Goal: Task Accomplishment & Management: Complete application form

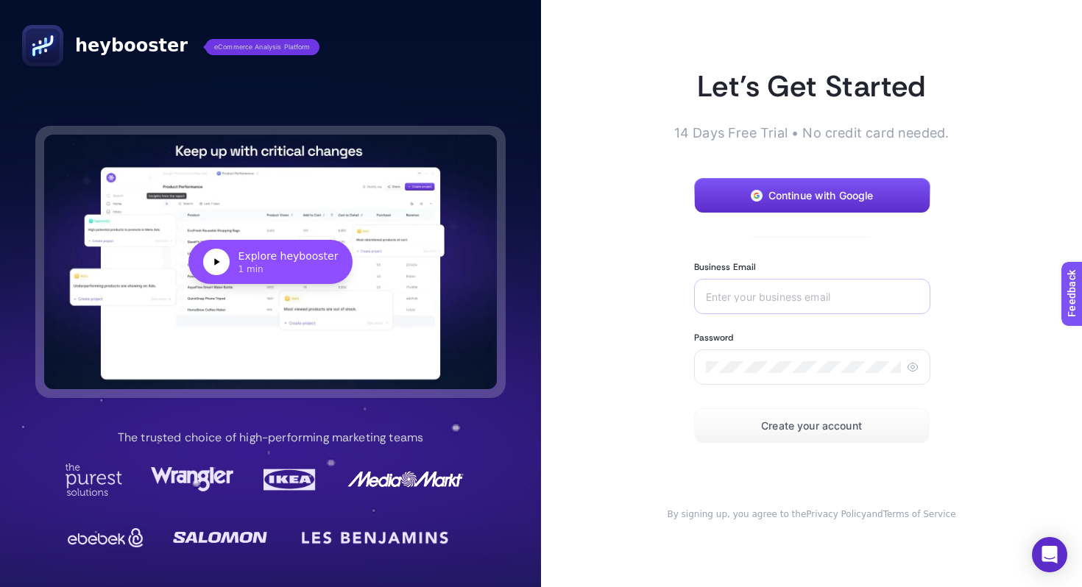
click at [727, 287] on div at bounding box center [812, 296] width 236 height 35
drag, startPoint x: 796, startPoint y: 183, endPoint x: 703, endPoint y: 235, distance: 106.0
click at [703, 235] on form "Continue with Google Business Email Password Create your account" at bounding box center [811, 311] width 235 height 266
click at [739, 197] on button "Continue with Google" at bounding box center [812, 195] width 236 height 35
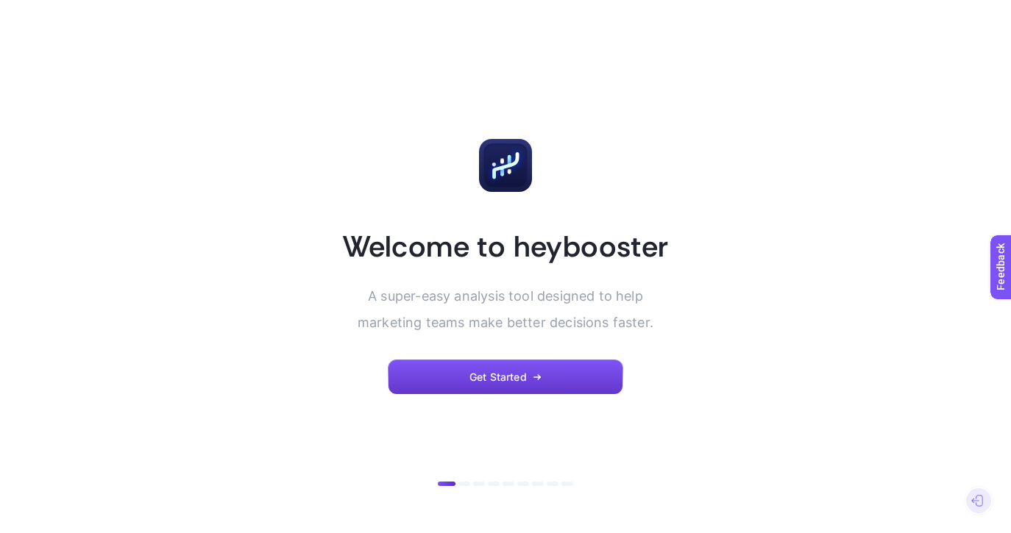
click at [449, 382] on button "Get Started" at bounding box center [505, 377] width 235 height 35
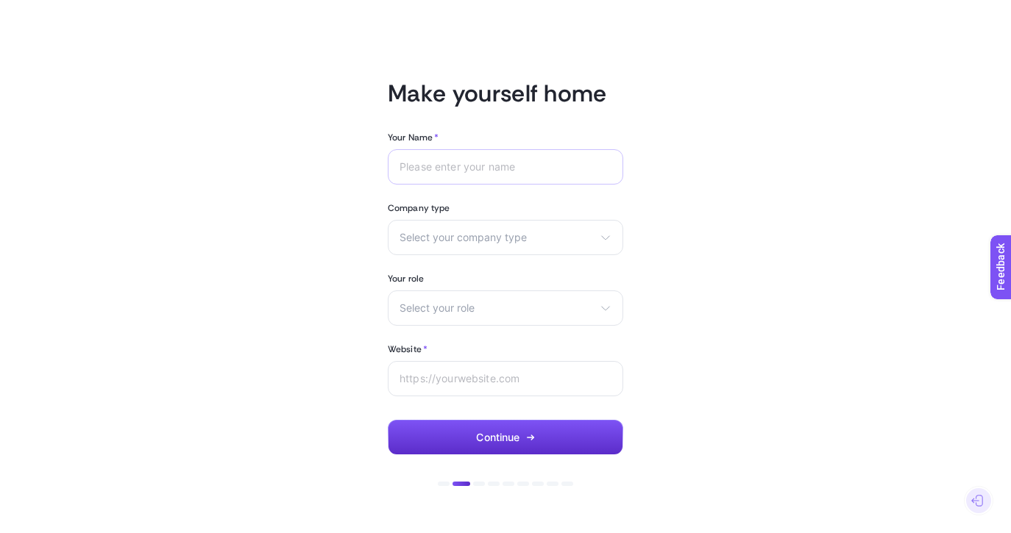
click at [450, 178] on div at bounding box center [505, 166] width 235 height 35
type input "a"
type input "[PERSON_NAME]"
click at [461, 226] on div "Select your company type eCommerce Agency Other" at bounding box center [505, 237] width 235 height 35
click at [449, 273] on span "eCommerce" at bounding box center [429, 273] width 58 height 12
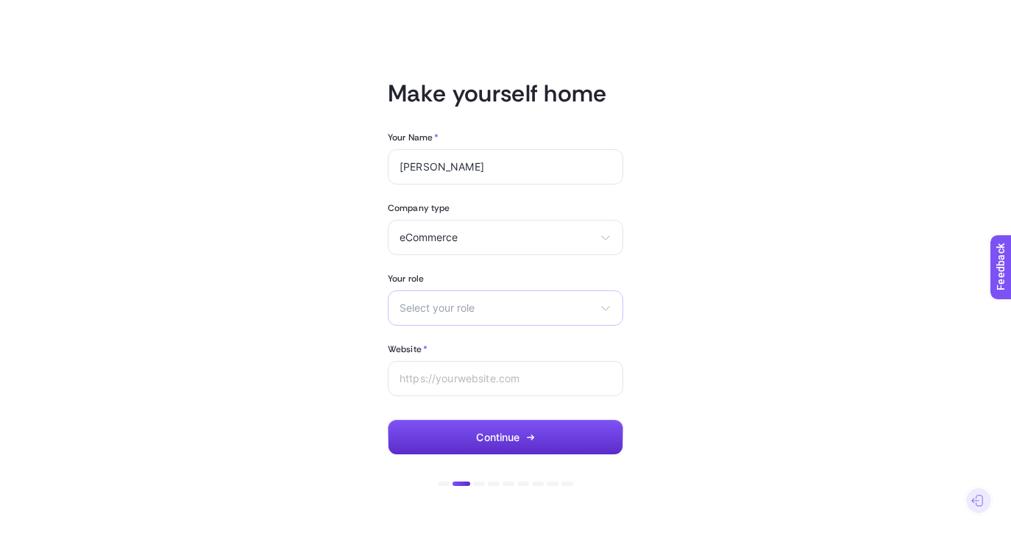
click at [449, 310] on span "Select your role" at bounding box center [496, 308] width 194 height 12
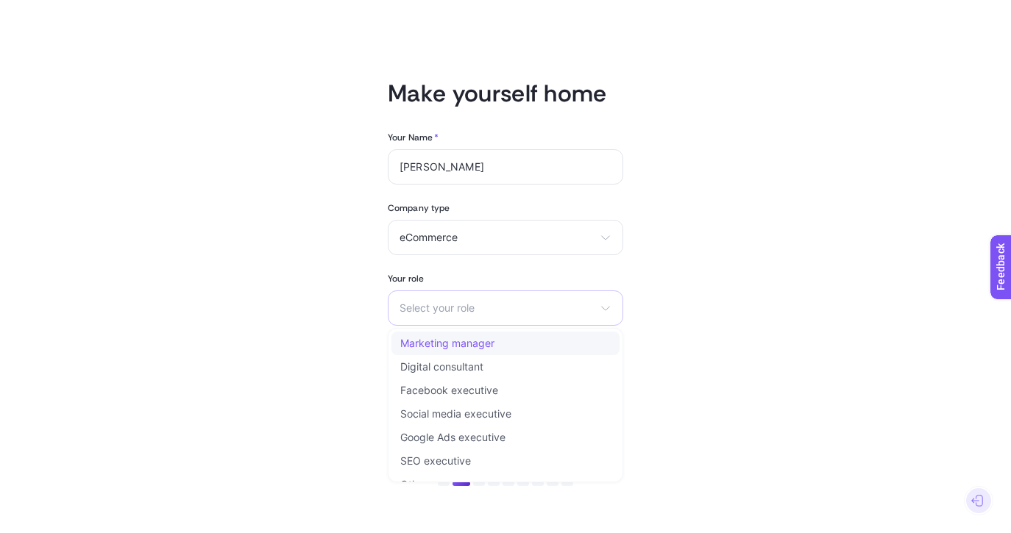
click at [458, 346] on span "Marketing manager" at bounding box center [447, 344] width 94 height 12
click at [458, 346] on div "Website *" at bounding box center [505, 350] width 235 height 12
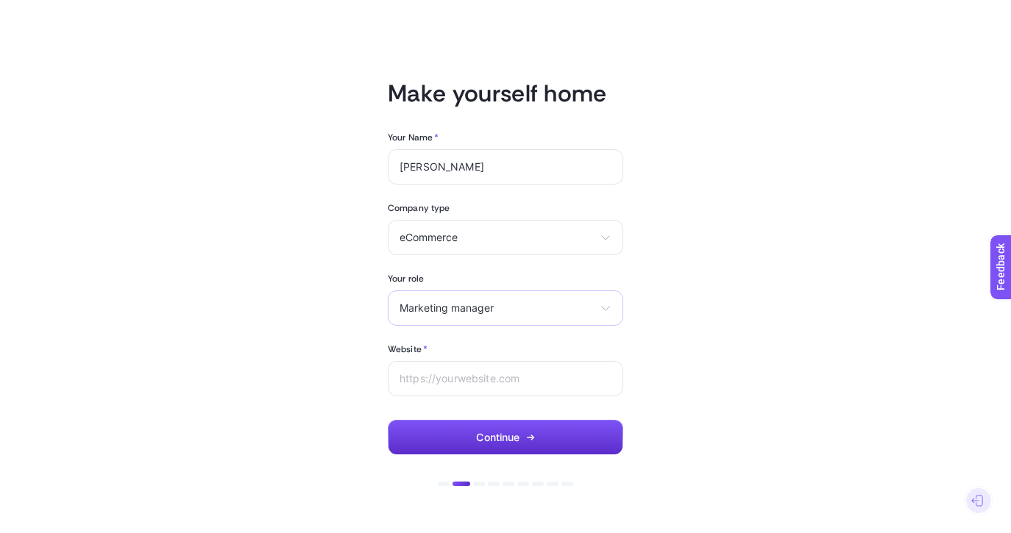
click at [450, 313] on span "Marketing manager" at bounding box center [496, 308] width 194 height 12
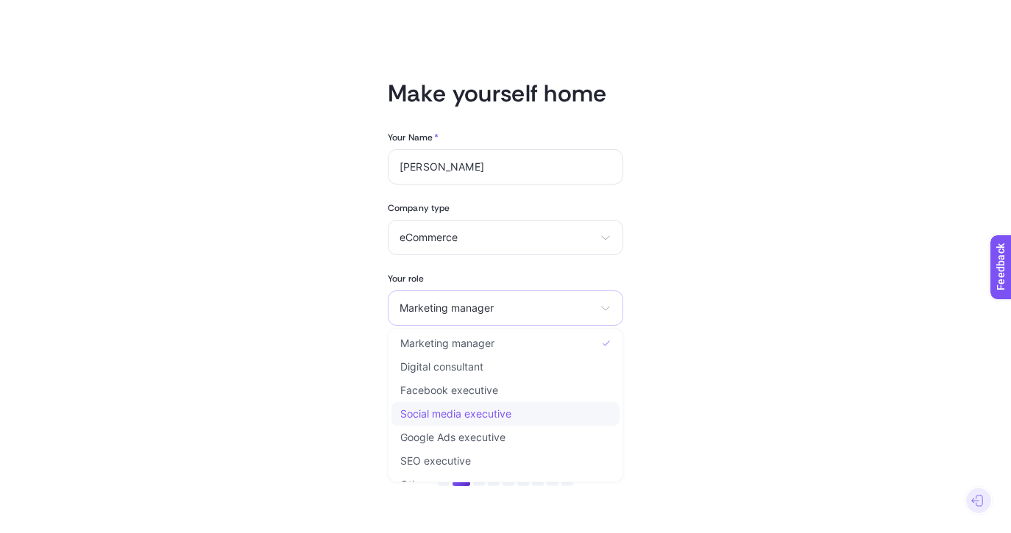
scroll to position [18, 0]
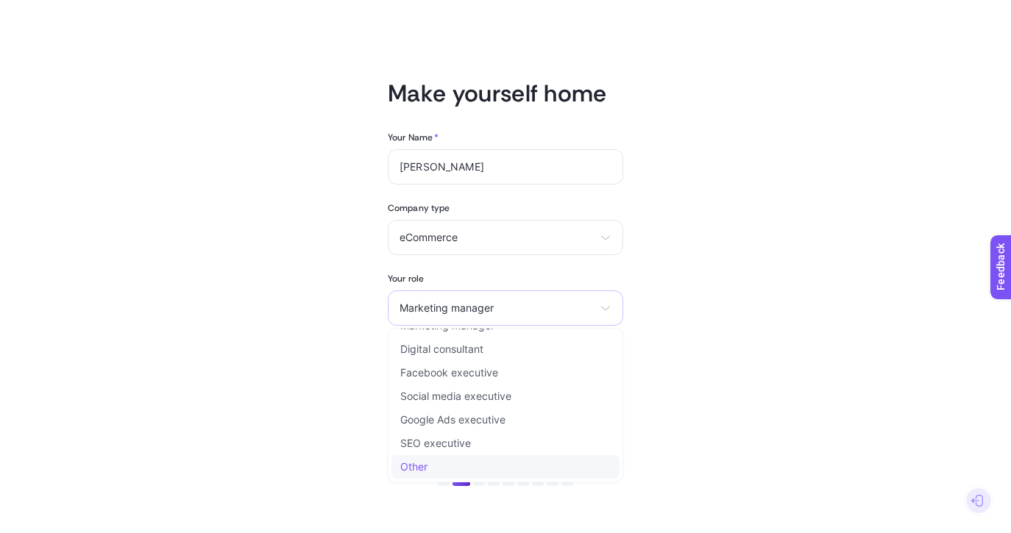
click at [429, 466] on li "Other" at bounding box center [505, 467] width 228 height 24
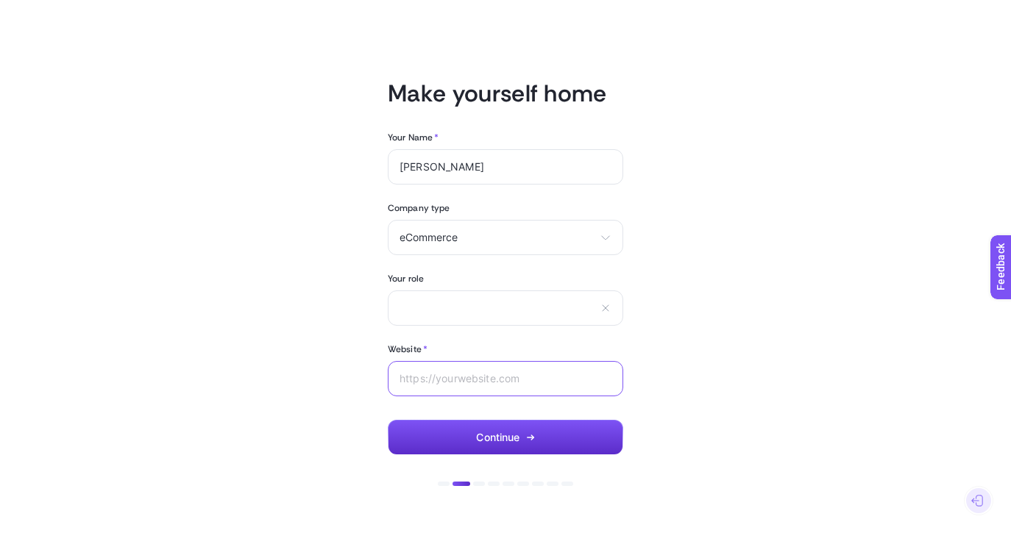
click at [458, 379] on input "Website *" at bounding box center [505, 379] width 212 height 12
click at [494, 380] on input "Website *" at bounding box center [505, 379] width 212 height 12
paste input "https://shopigo.com/collections/sneaker"
type input "https://shopigo.com/collections/sneaker"
click at [488, 308] on input "text" at bounding box center [496, 308] width 194 height 13
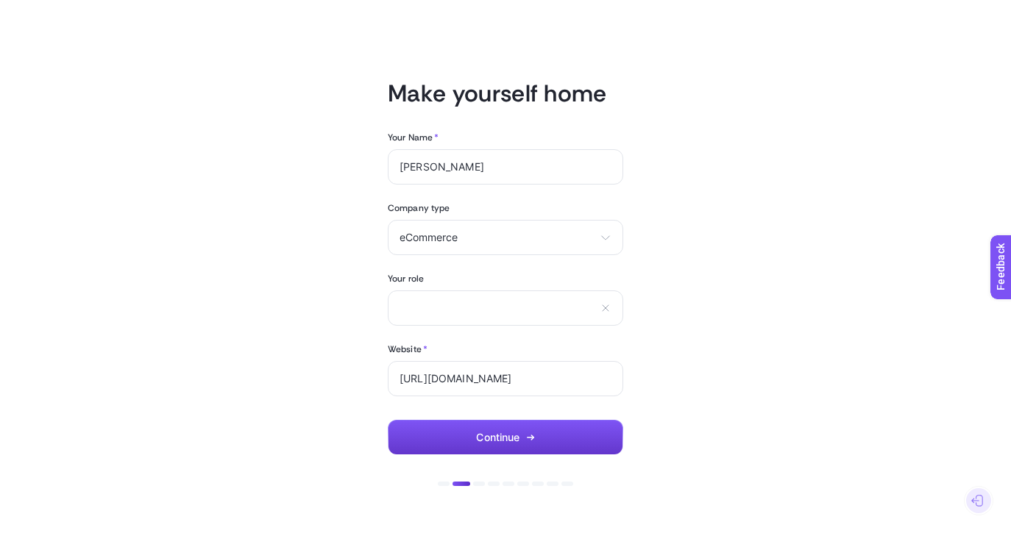
click at [493, 441] on span "Continue" at bounding box center [497, 438] width 43 height 12
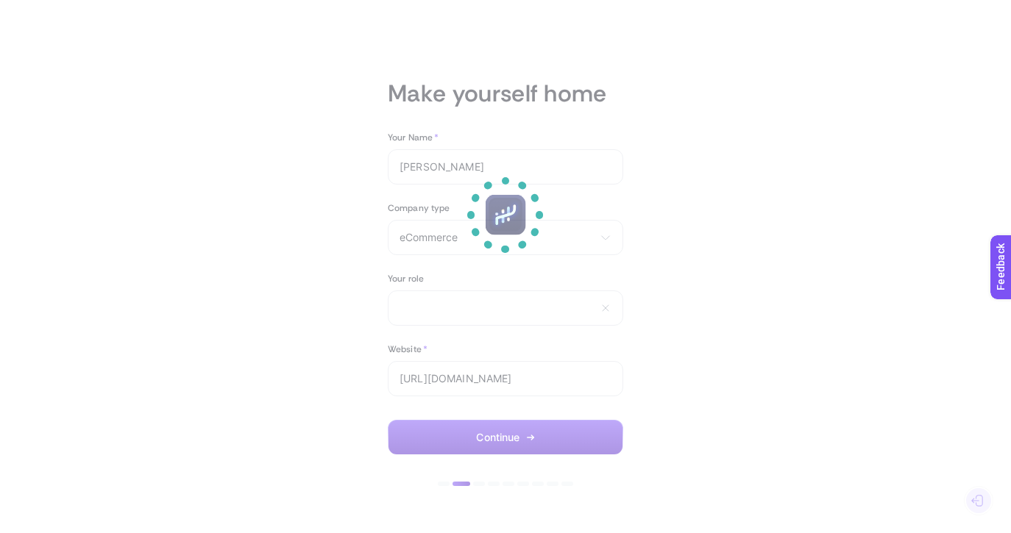
click at [500, 245] on div at bounding box center [506, 215] width 104 height 104
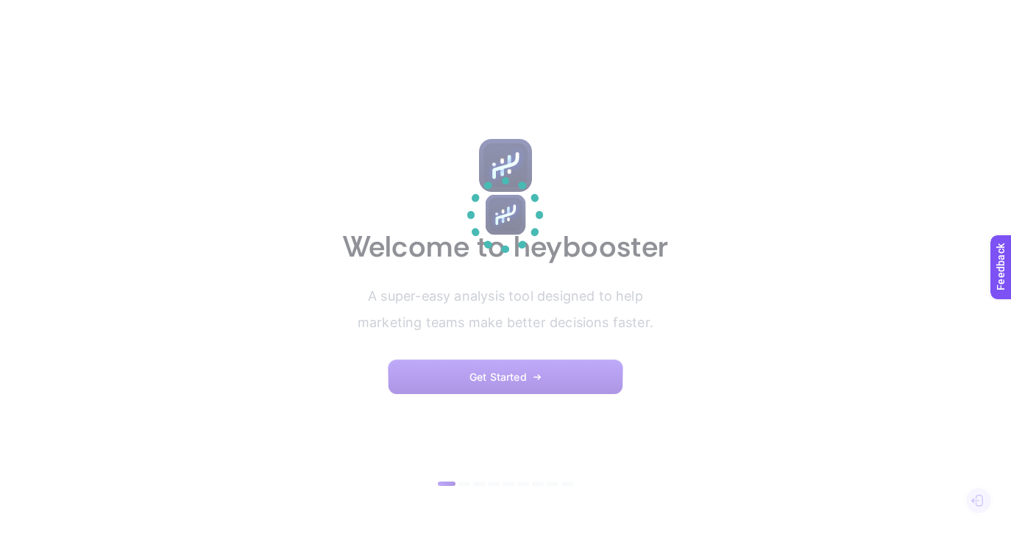
click at [465, 386] on section at bounding box center [505, 266] width 1011 height 533
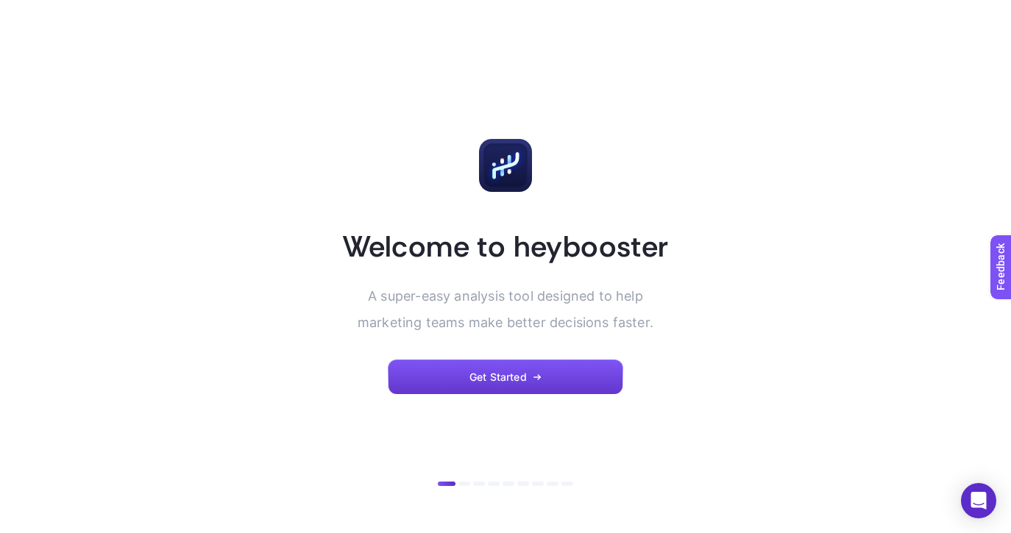
click at [560, 393] on button "Get Started" at bounding box center [505, 377] width 235 height 35
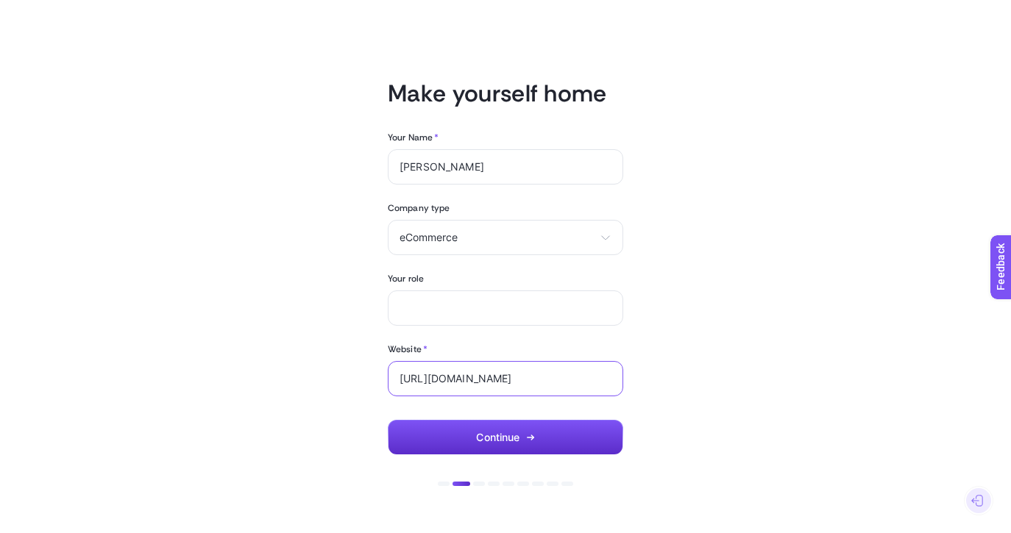
click at [484, 378] on input "[URL][DOMAIN_NAME]" at bounding box center [505, 379] width 212 height 12
click at [562, 380] on input "https://shopigo.com/collections/sneaker" at bounding box center [505, 379] width 212 height 12
paste input "text"
type input "https://shopigo.com/"
click at [496, 441] on span "Continue" at bounding box center [497, 438] width 43 height 12
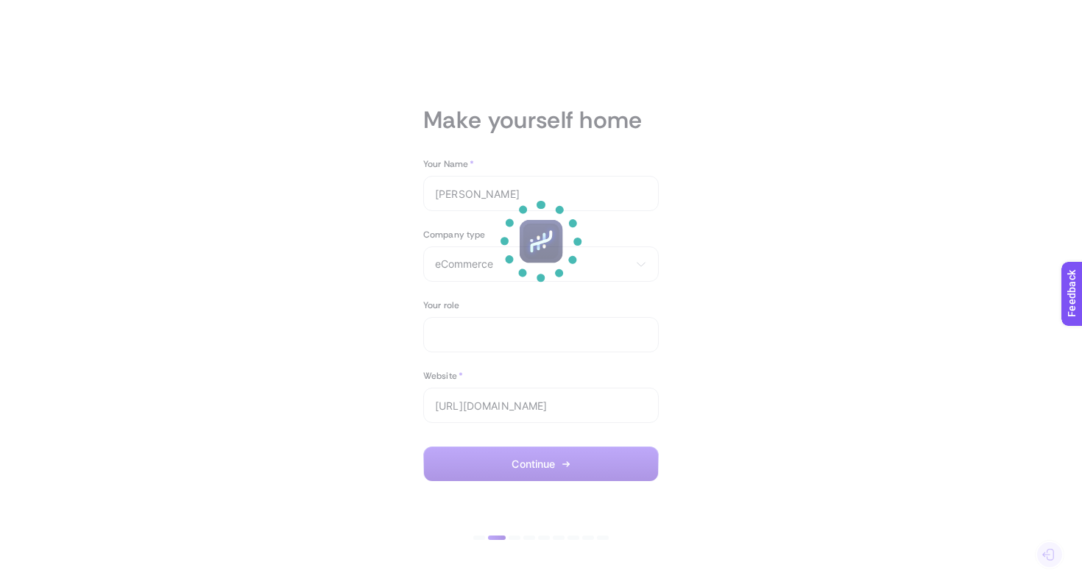
drag, startPoint x: 560, startPoint y: 216, endPoint x: 530, endPoint y: 338, distance: 125.6
click at [532, 338] on section at bounding box center [541, 293] width 1082 height 587
drag, startPoint x: 438, startPoint y: 191, endPoint x: 645, endPoint y: 295, distance: 231.6
click at [642, 291] on section at bounding box center [541, 293] width 1082 height 587
click at [594, 182] on section at bounding box center [541, 293] width 1082 height 587
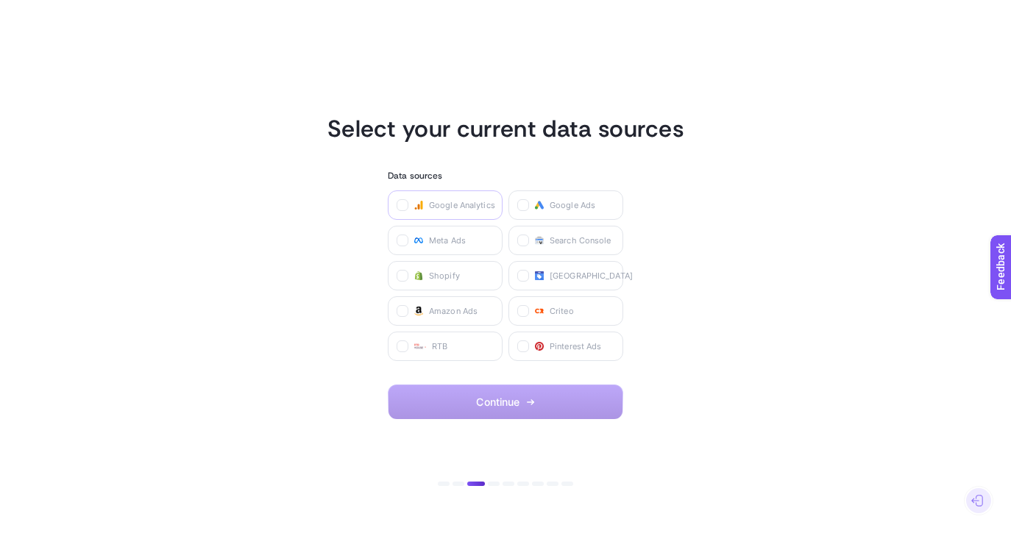
click at [458, 202] on span "Google Analytics" at bounding box center [462, 205] width 66 height 12
click at [0, 0] on Analytics "checkbox" at bounding box center [0, 0] width 0 height 0
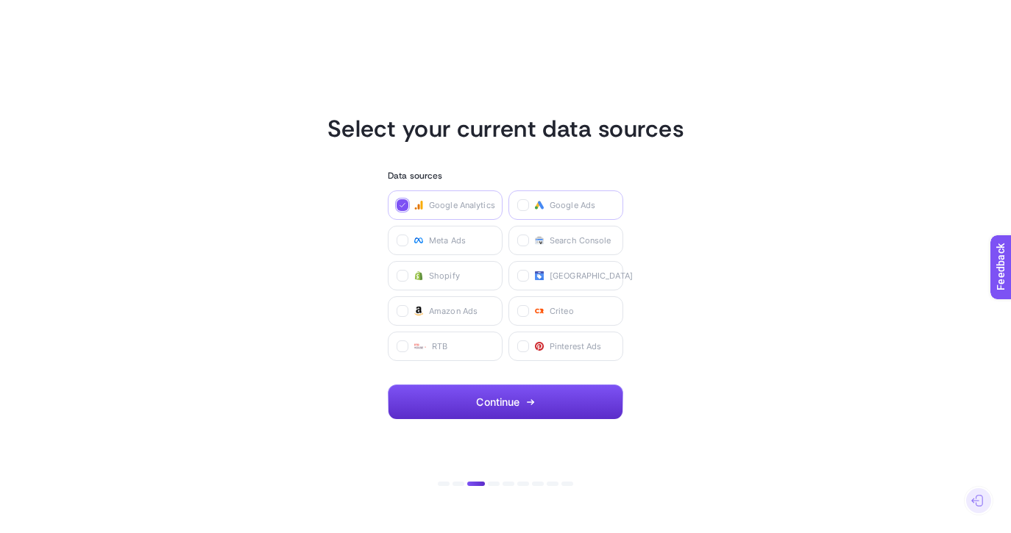
click at [554, 204] on span "Google Ads" at bounding box center [573, 205] width 46 height 12
click at [0, 0] on Ads "checkbox" at bounding box center [0, 0] width 0 height 0
click at [435, 242] on span "Meta Ads" at bounding box center [447, 241] width 37 height 12
click at [0, 0] on Ads "checkbox" at bounding box center [0, 0] width 0 height 0
click at [441, 274] on span "Shopify" at bounding box center [444, 276] width 31 height 12
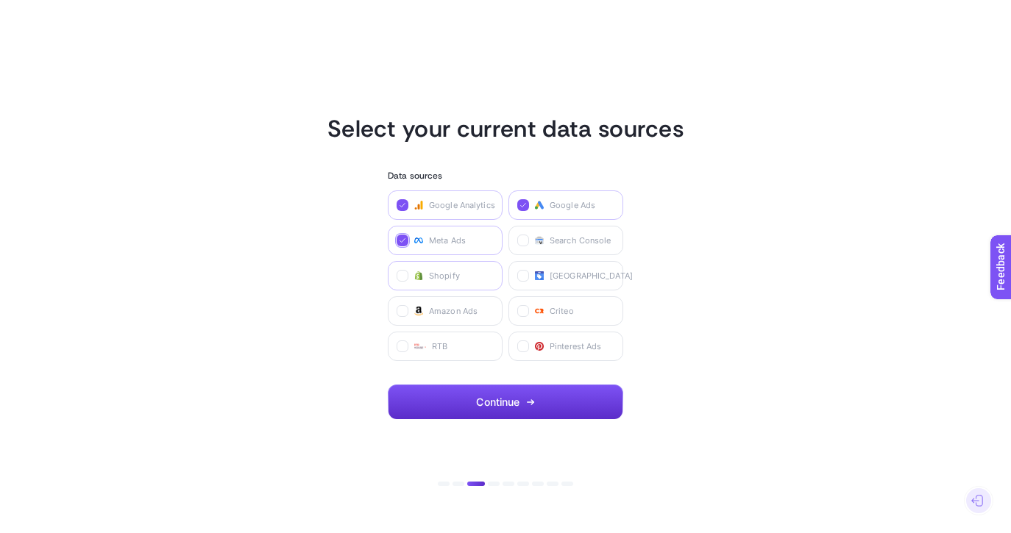
click at [0, 0] on input "checkbox" at bounding box center [0, 0] width 0 height 0
click at [438, 274] on span "Shopify" at bounding box center [444, 276] width 31 height 12
click at [0, 0] on input "checkbox" at bounding box center [0, 0] width 0 height 0
click at [500, 391] on button "Continue" at bounding box center [505, 402] width 235 height 35
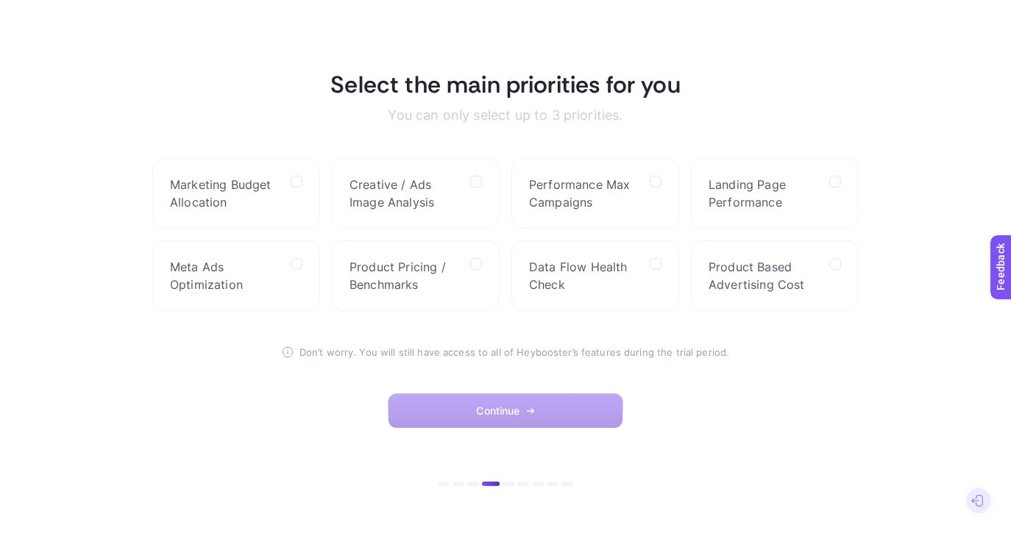
click at [484, 406] on span "Continue" at bounding box center [497, 411] width 43 height 12
click at [275, 174] on label "Marketing Budget Allocation" at bounding box center [236, 193] width 168 height 71
click at [0, 0] on Allocation "checkbox" at bounding box center [0, 0] width 0 height 0
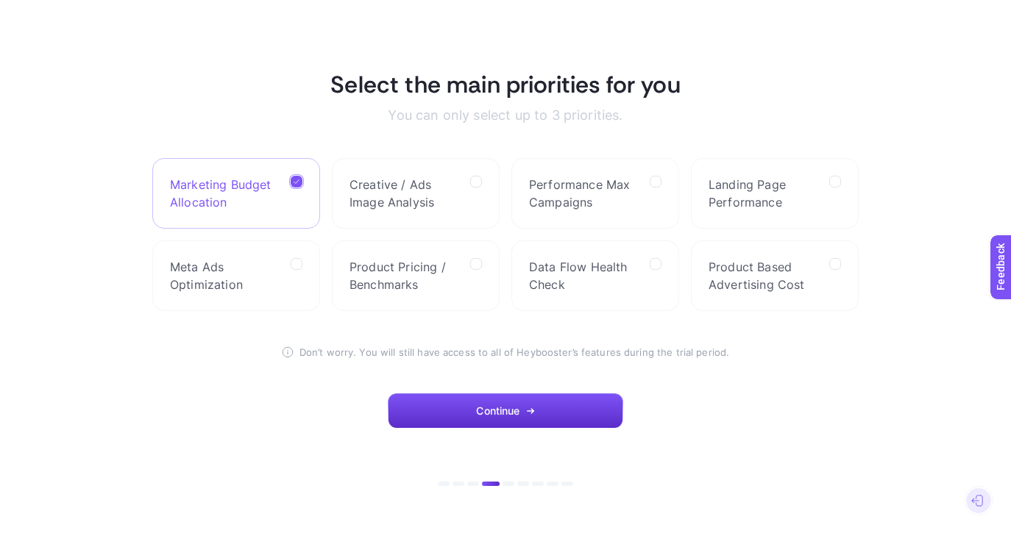
click at [266, 314] on section "Select the main priorities for you You can only select up to 3 priorities. Mark…" at bounding box center [505, 267] width 706 height 394
click at [266, 285] on span "Meta Ads Optimization" at bounding box center [224, 275] width 109 height 35
click at [0, 0] on Optimization "checkbox" at bounding box center [0, 0] width 0 height 0
click at [561, 434] on section "Select the main priorities for you You can only select up to 3 priorities. Mark…" at bounding box center [505, 267] width 706 height 394
click at [557, 413] on button "Continue" at bounding box center [505, 411] width 235 height 35
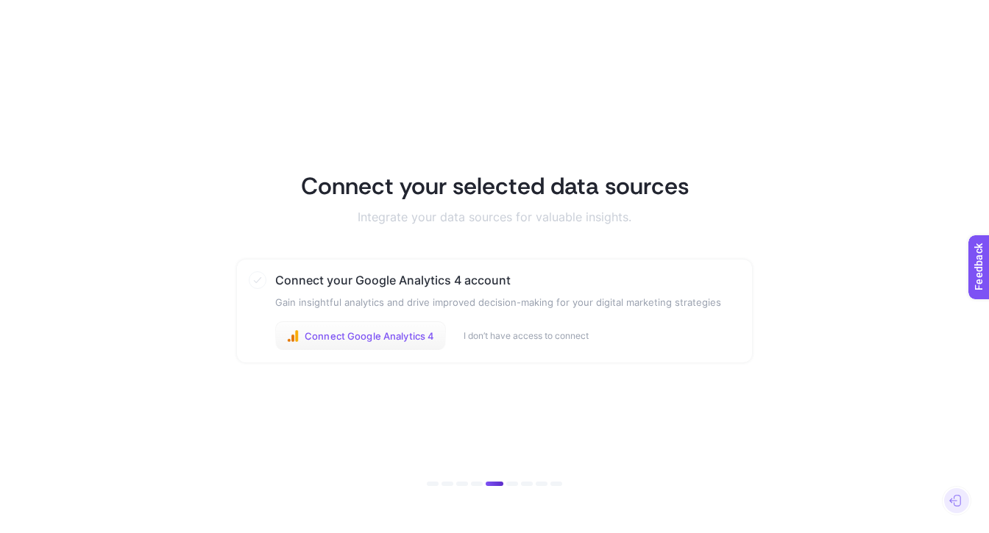
click at [374, 335] on span "Connect Google Analytics 4" at bounding box center [369, 336] width 129 height 12
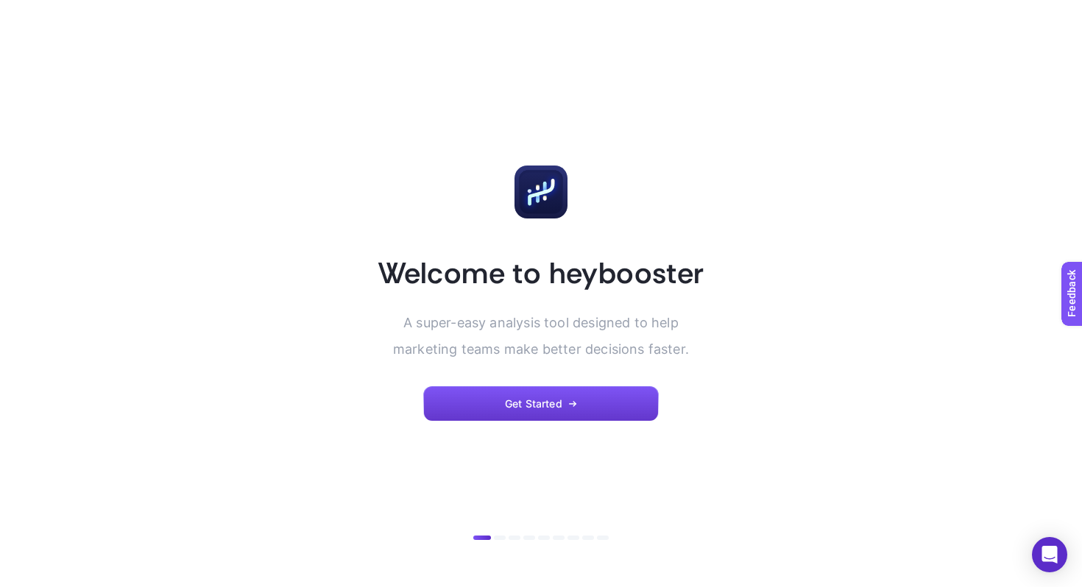
click at [491, 416] on button "Get Started" at bounding box center [540, 403] width 235 height 35
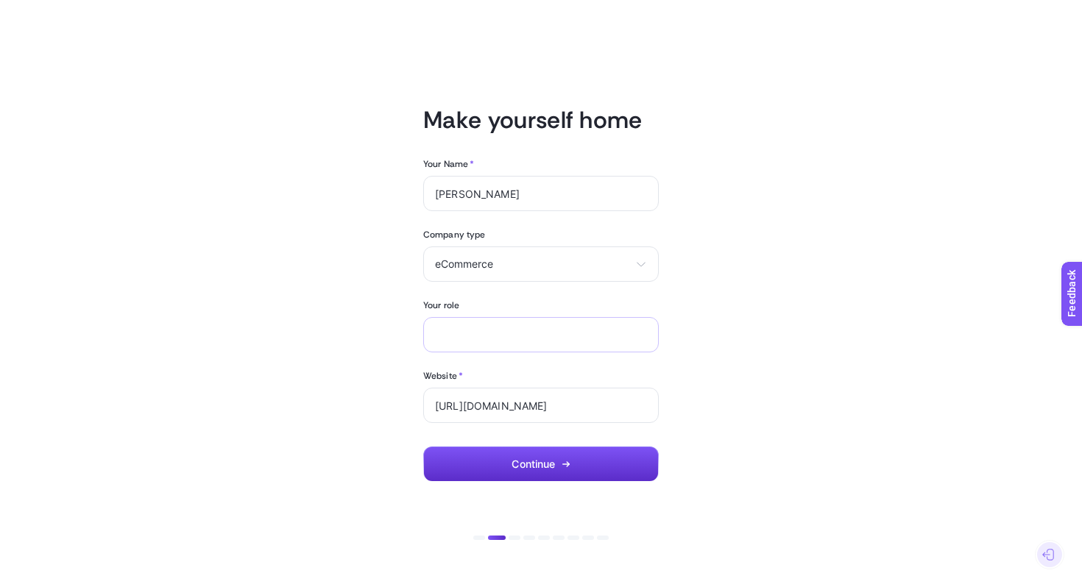
click at [472, 324] on div "Marketing manager Digital consultant Facebook executive Social media executive …" at bounding box center [540, 334] width 235 height 35
click at [505, 447] on button "Continue" at bounding box center [540, 464] width 235 height 35
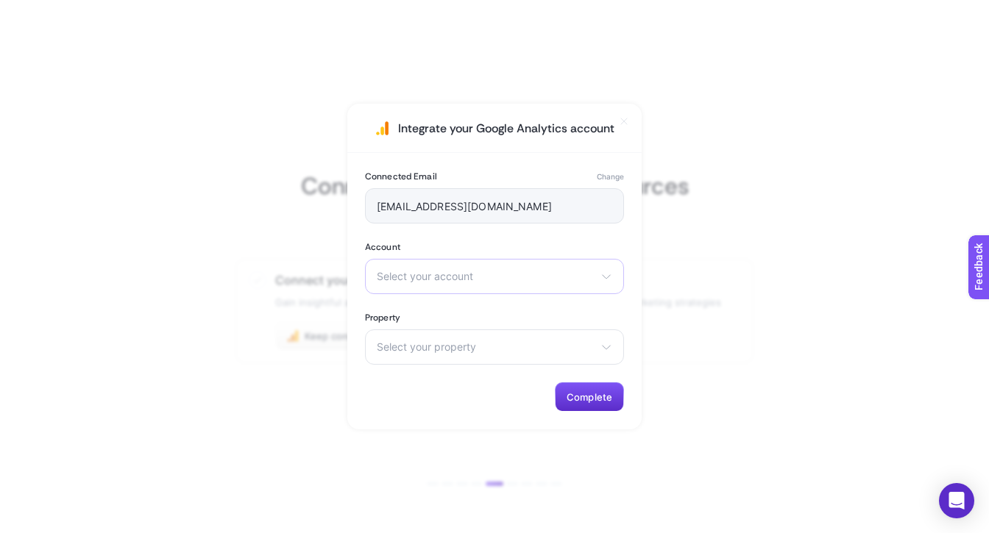
click at [435, 277] on span "Select your account" at bounding box center [486, 277] width 218 height 12
click at [413, 344] on span "Shopi go" at bounding box center [398, 341] width 43 height 12
click at [468, 339] on div "Select your property shopi-go-checkout [DOMAIN_NAME] - GA4" at bounding box center [494, 347] width 259 height 35
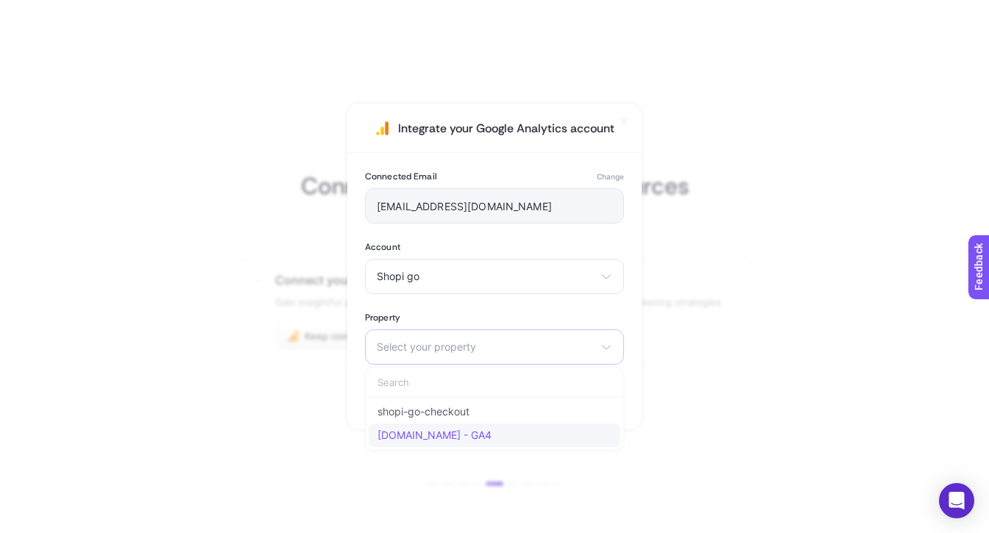
click at [477, 439] on li "[DOMAIN_NAME] - GA4" at bounding box center [495, 436] width 252 height 24
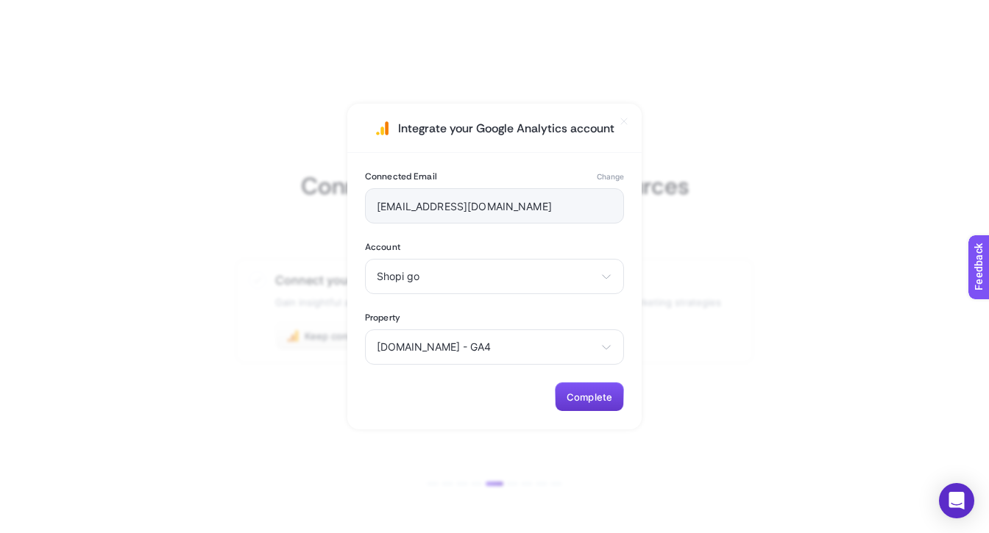
click at [581, 400] on span "Complete" at bounding box center [590, 397] width 46 height 12
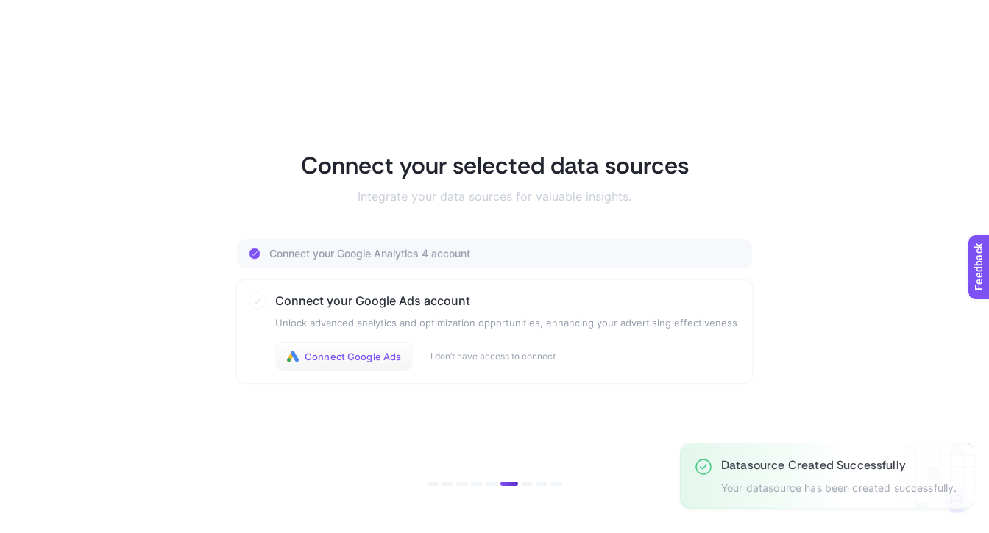
click at [389, 359] on span "Connect Google Ads" at bounding box center [353, 357] width 96 height 12
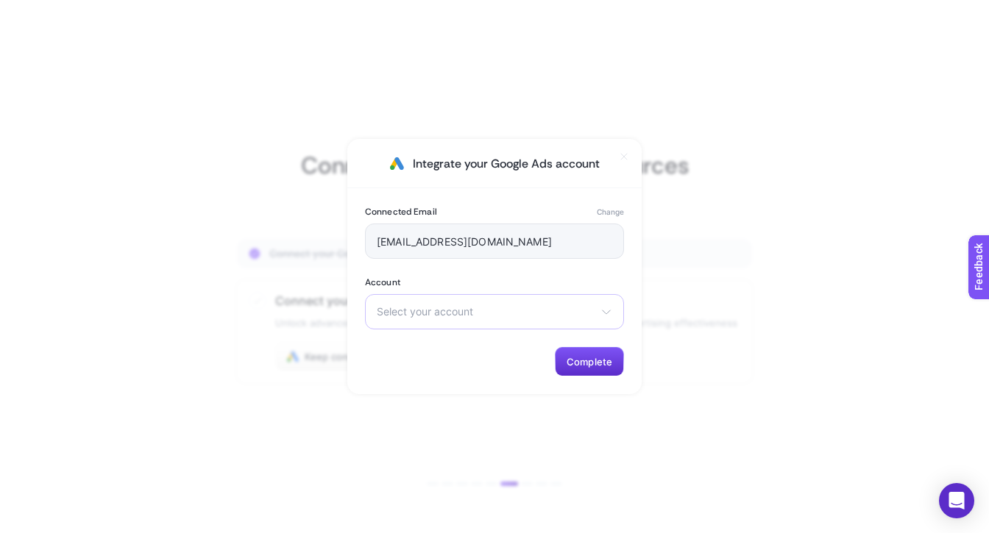
click at [511, 299] on div "Select your account Shopigo 2887497892 4537929682" at bounding box center [494, 311] width 259 height 35
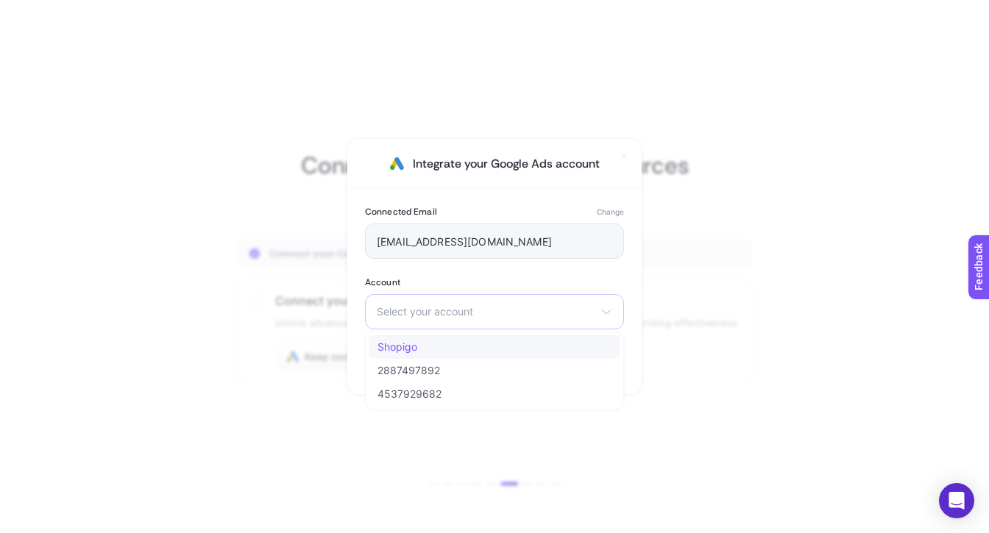
click at [474, 359] on li "Shopigo" at bounding box center [495, 371] width 252 height 24
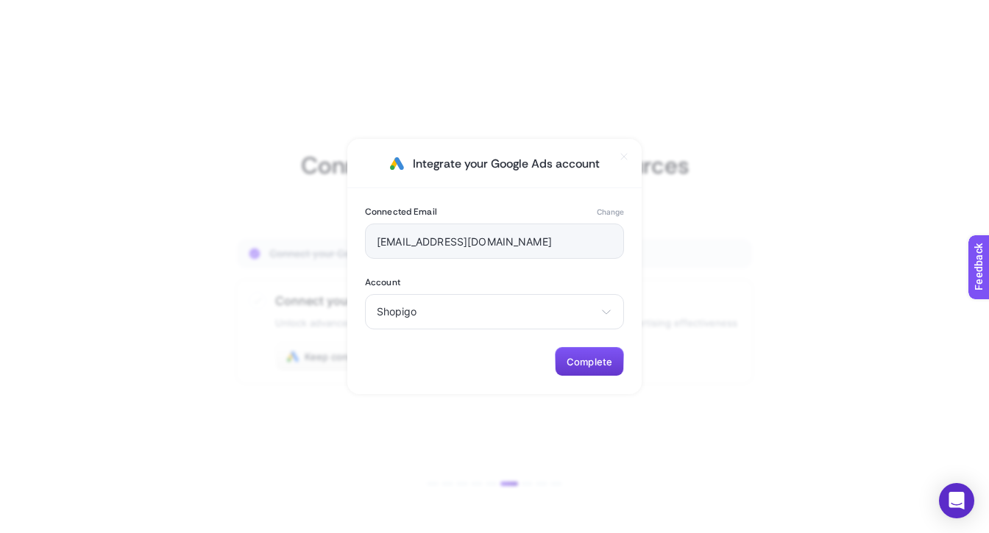
click at [602, 357] on span "Complete" at bounding box center [590, 362] width 46 height 12
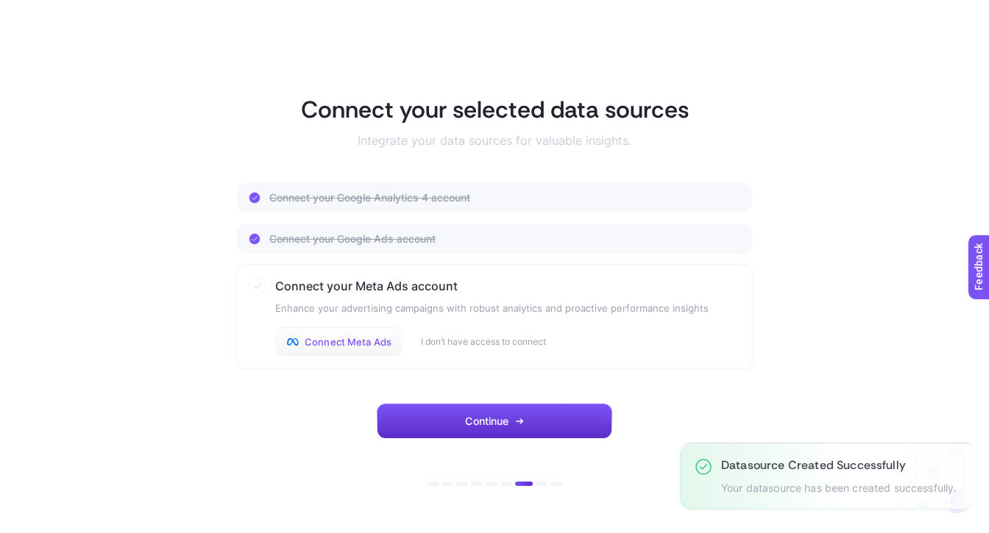
click at [360, 348] on button "Connect Meta Ads" at bounding box center [339, 341] width 128 height 29
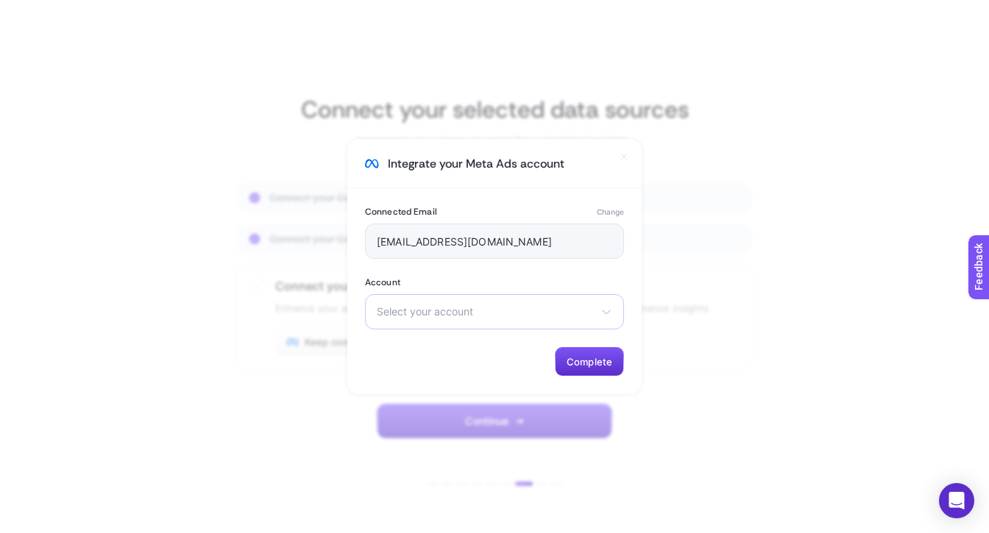
click at [458, 308] on span "Select your account" at bounding box center [486, 312] width 218 height 12
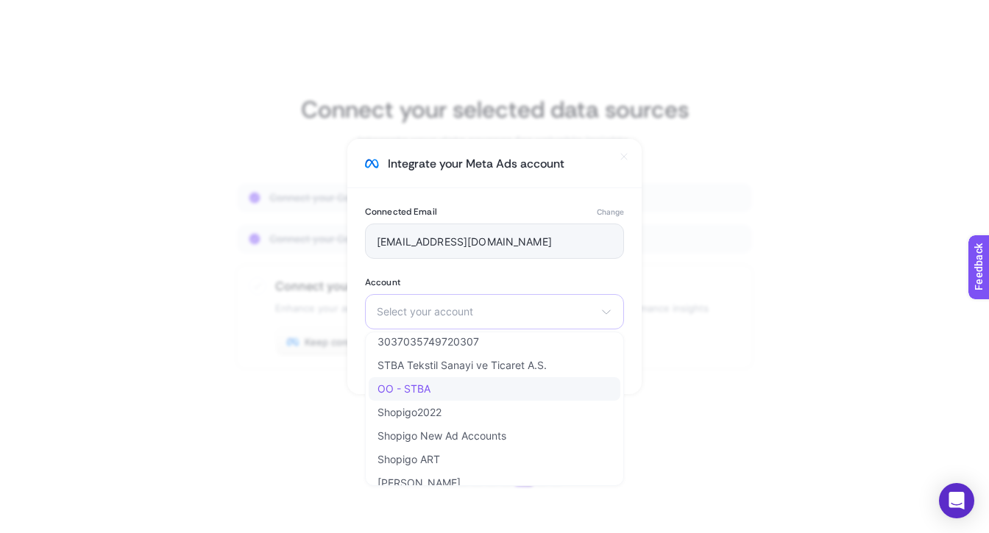
scroll to position [40, 0]
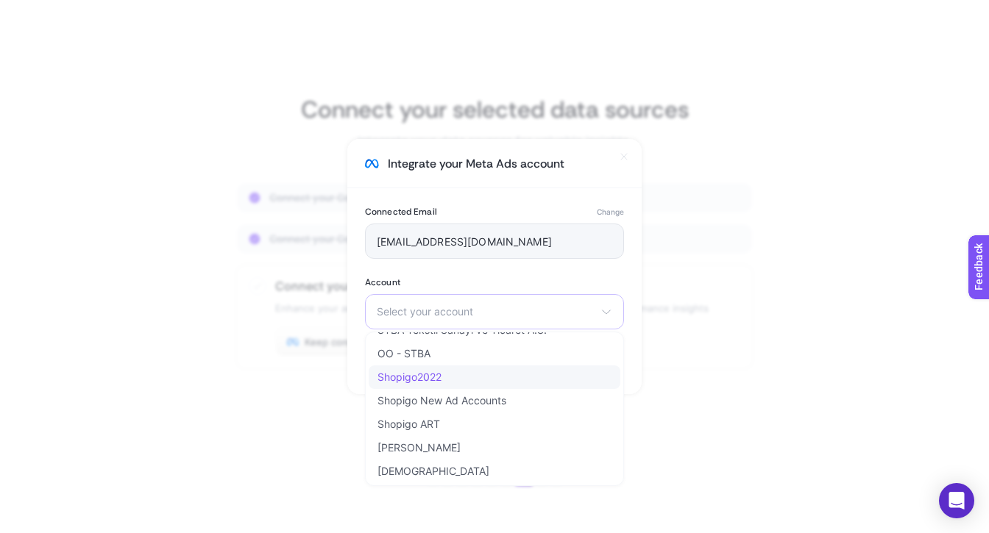
click at [426, 374] on span "Shopigo2022" at bounding box center [409, 378] width 64 height 12
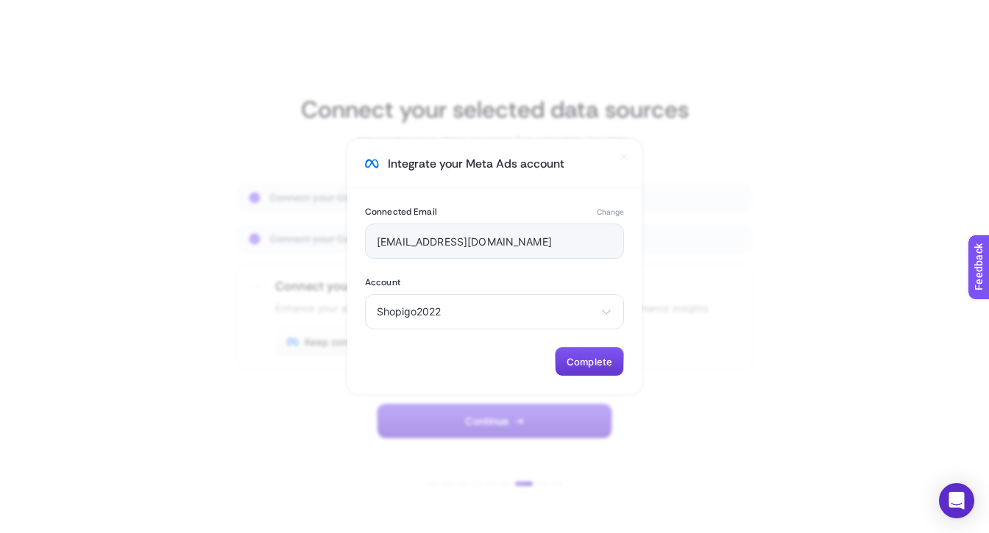
click at [597, 358] on span "Complete" at bounding box center [590, 362] width 46 height 12
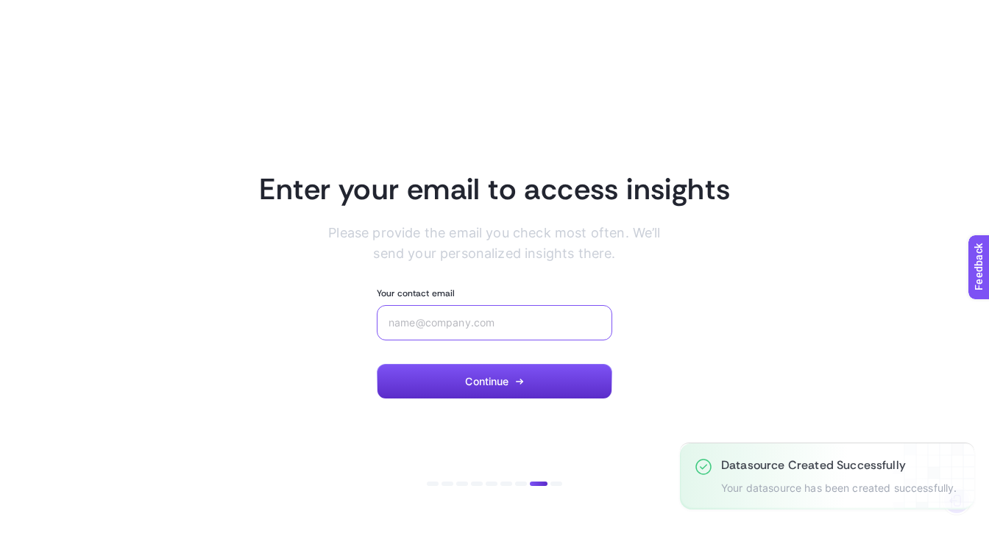
click at [536, 328] on input "Your contact email" at bounding box center [494, 323] width 212 height 12
type input "ali.aydin@shopigoart.com"
click at [484, 388] on button "Continue" at bounding box center [494, 381] width 235 height 35
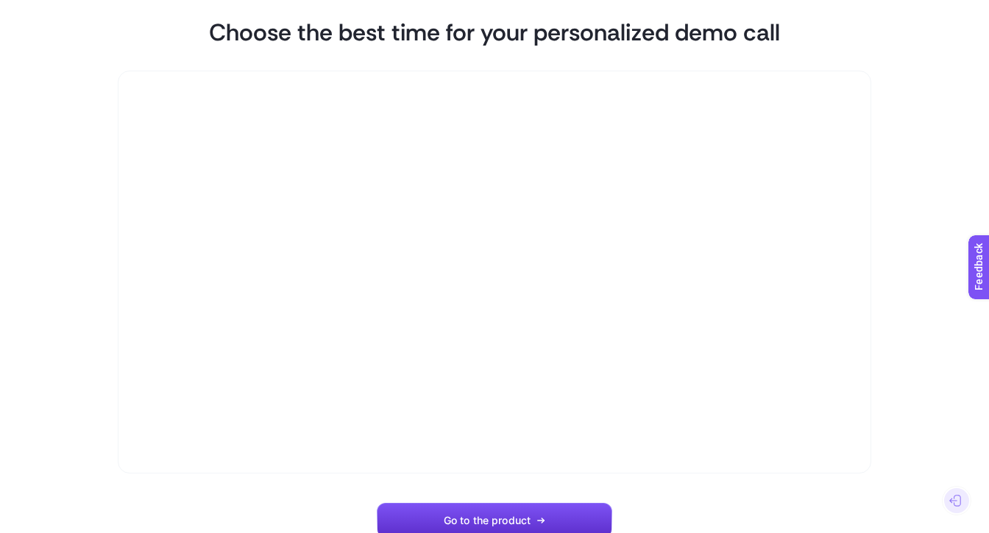
scroll to position [88, 0]
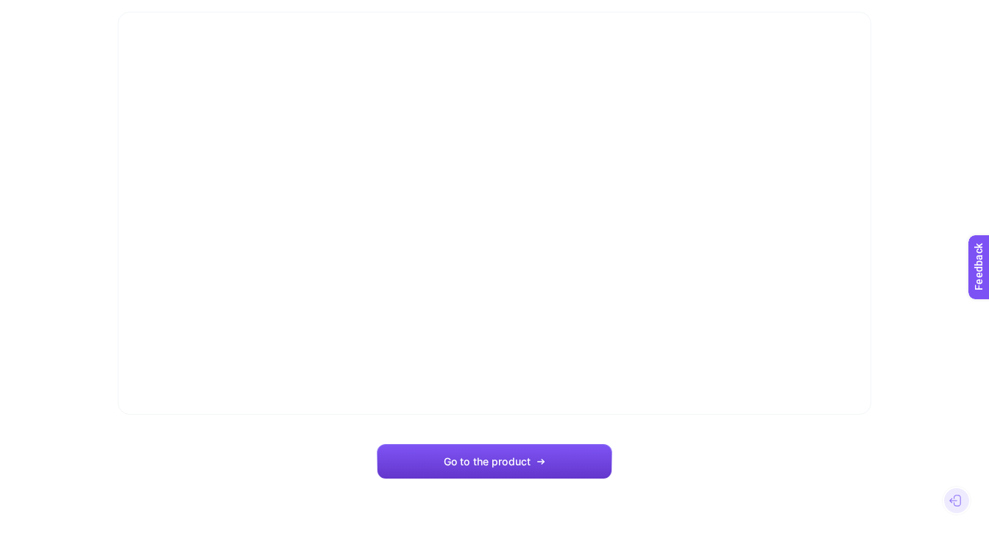
click at [493, 469] on button "Go to the product" at bounding box center [494, 461] width 235 height 35
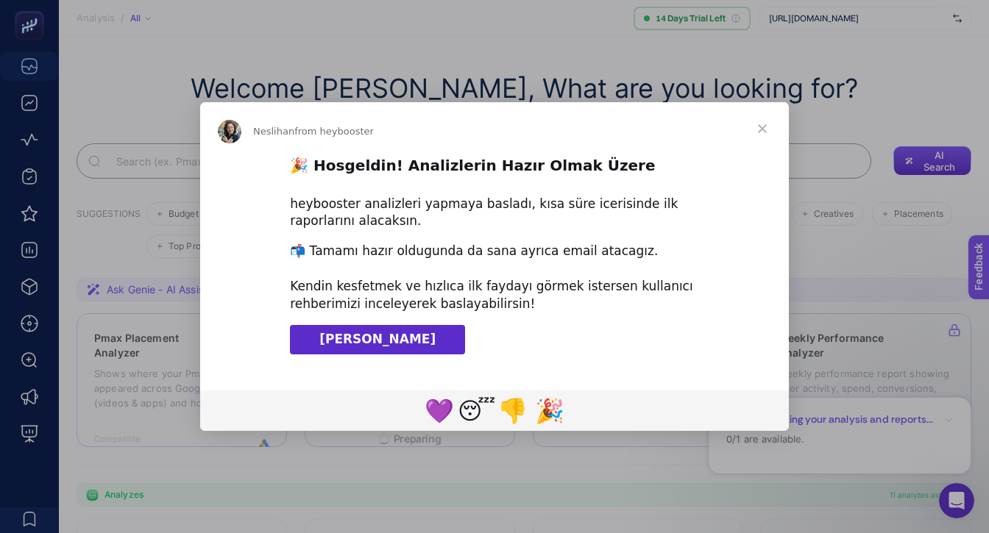
click at [761, 123] on span "Close" at bounding box center [762, 128] width 53 height 53
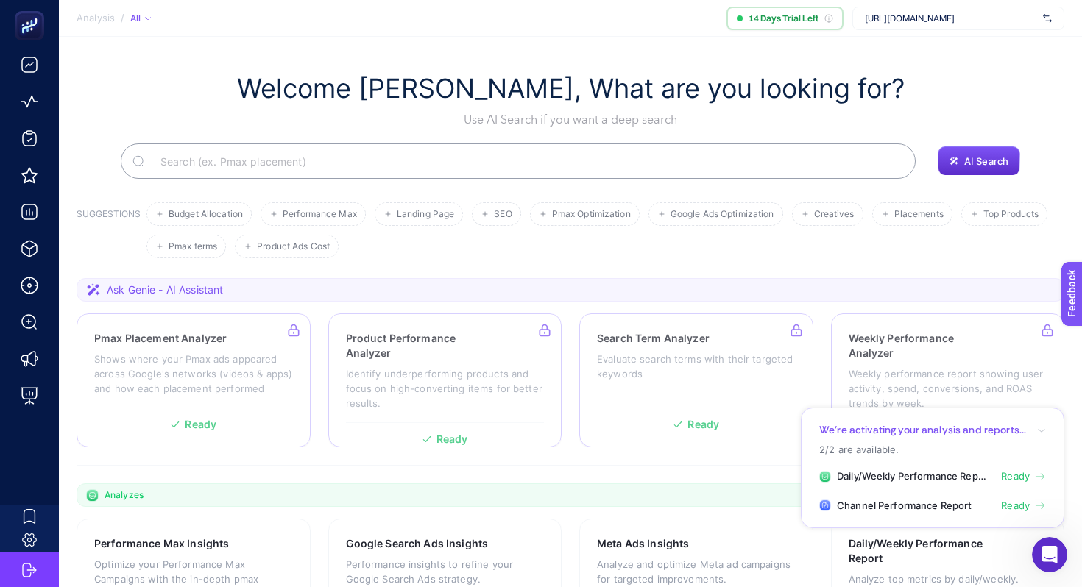
scroll to position [38, 0]
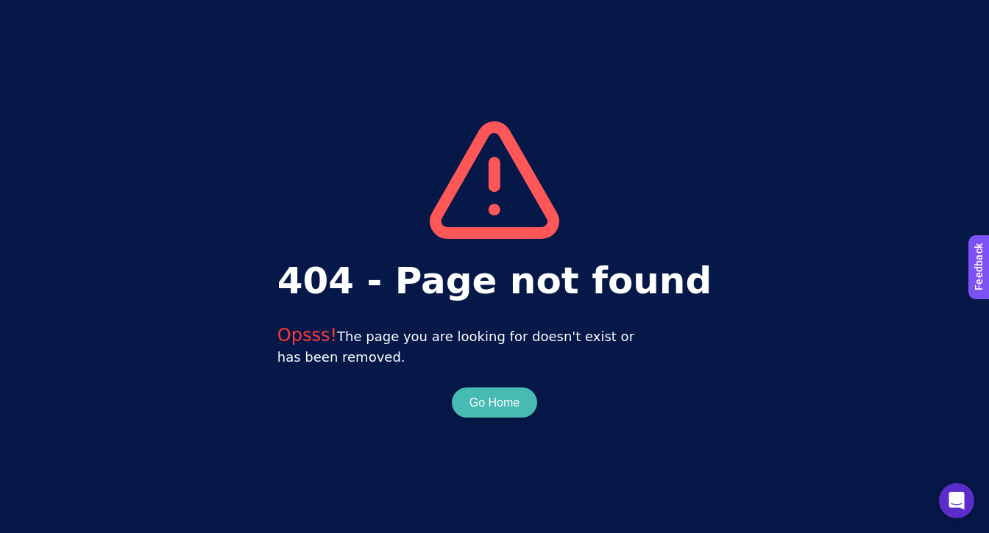
click at [501, 407] on button "Go Home" at bounding box center [494, 403] width 50 height 18
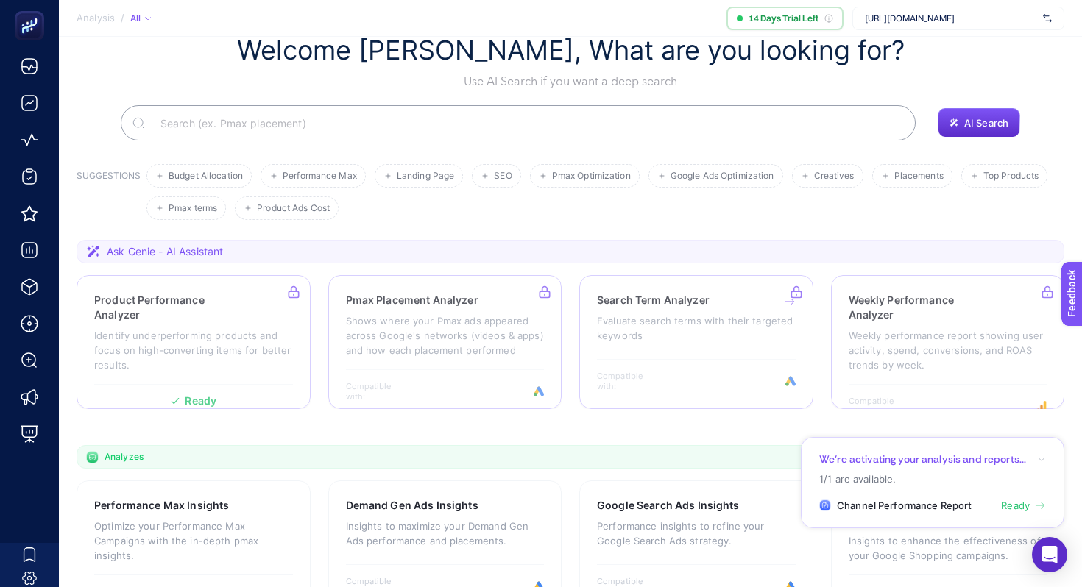
scroll to position [41, 0]
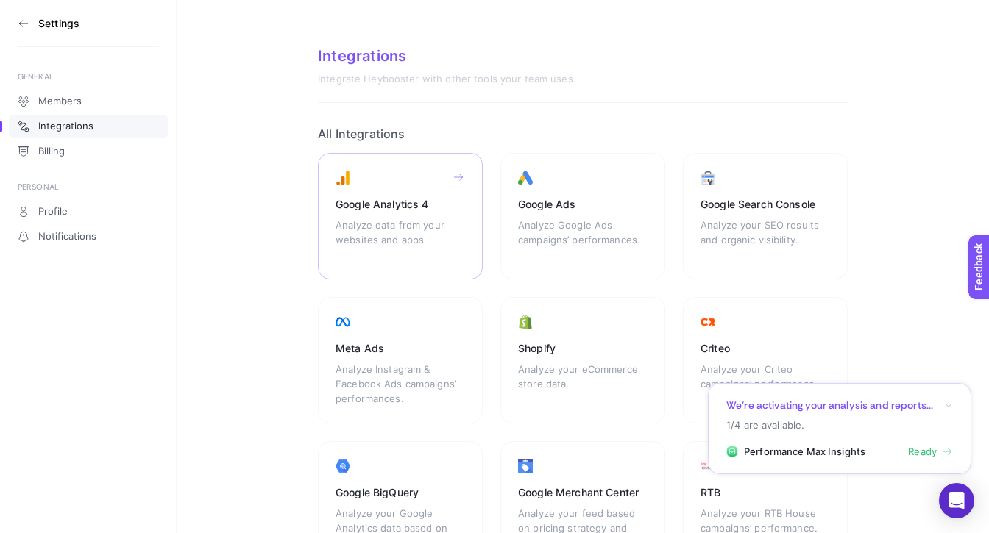
click at [386, 197] on div "Google Analytics 4" at bounding box center [399, 204] width 129 height 15
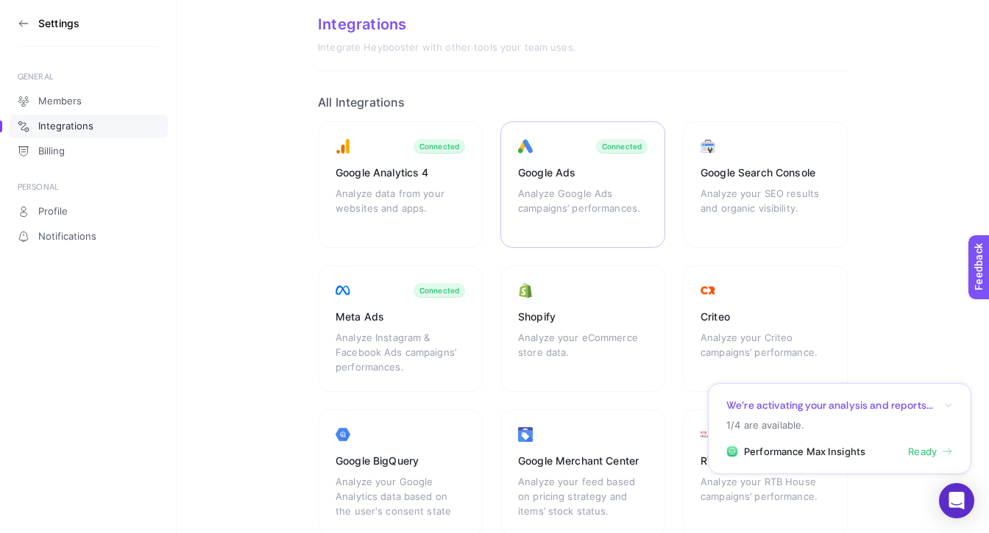
scroll to position [33, 0]
click at [756, 225] on div "Analyze your SEO results and organic visibility." at bounding box center [764, 207] width 129 height 44
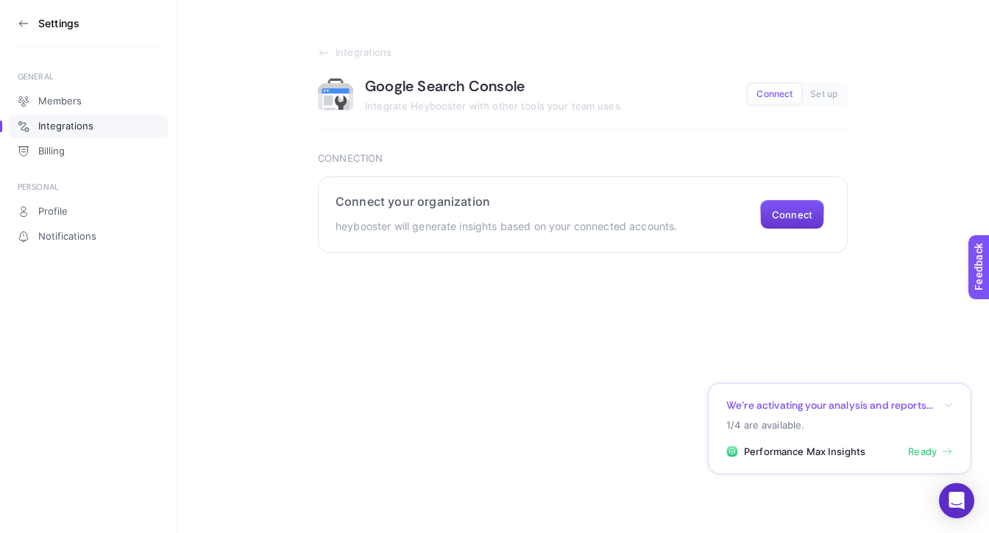
click at [779, 219] on button "Connect" at bounding box center [792, 214] width 64 height 29
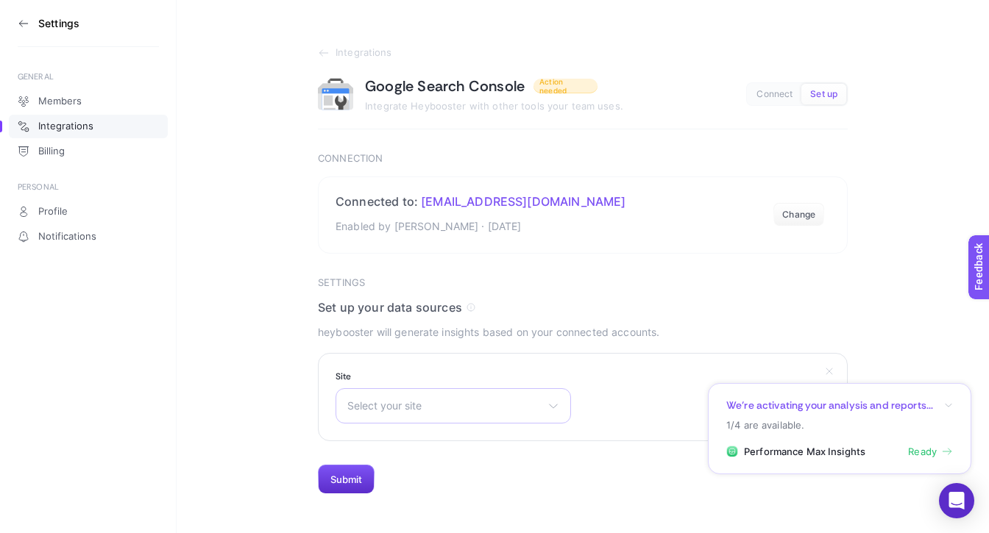
click at [409, 398] on div "Select your site [URL][DOMAIN_NAME] [URL][DOMAIN_NAME] sc-domain:[DOMAIN_NAME] …" at bounding box center [452, 405] width 235 height 35
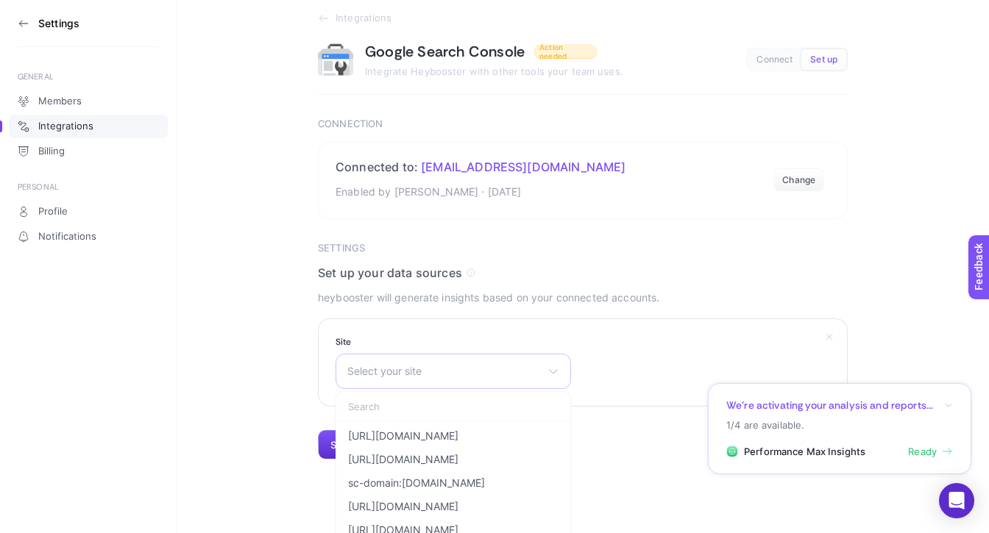
scroll to position [47, 0]
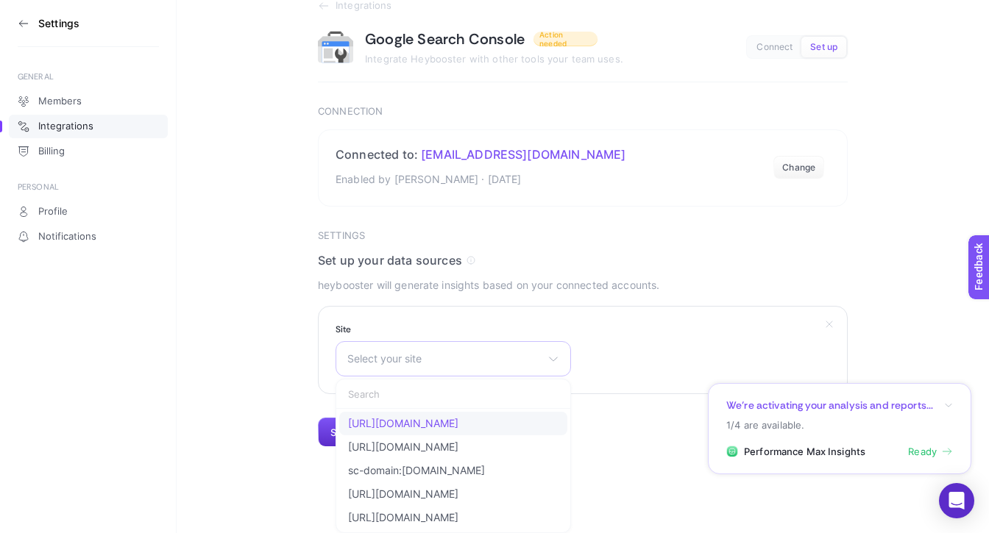
click at [408, 422] on span "https://www.shopigo.com/" at bounding box center [403, 424] width 110 height 12
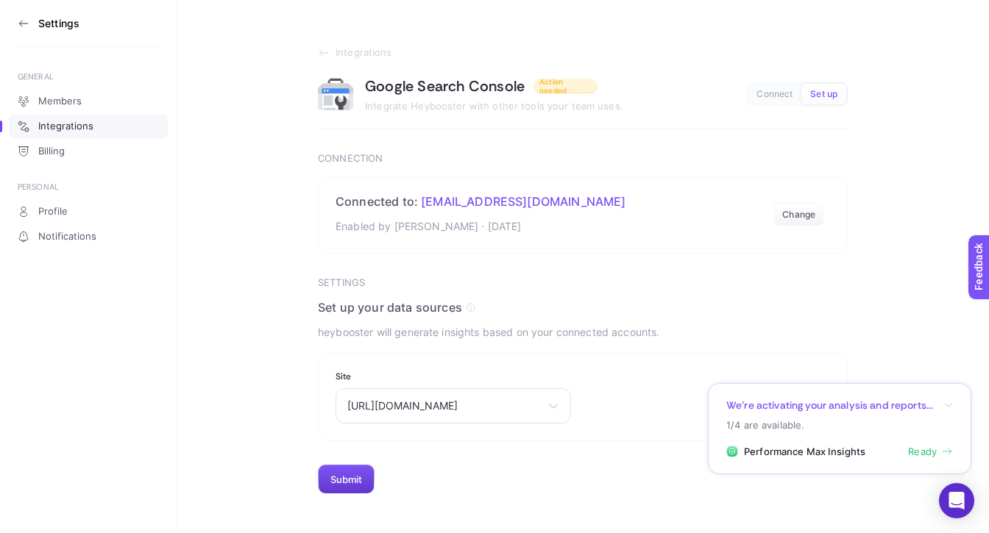
click at [341, 470] on button "Submit" at bounding box center [346, 479] width 57 height 29
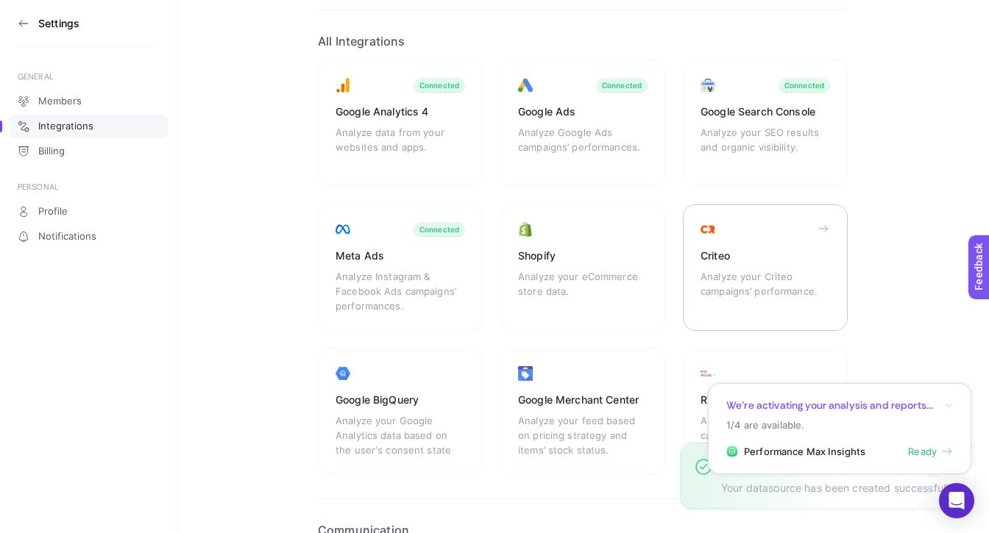
scroll to position [156, 0]
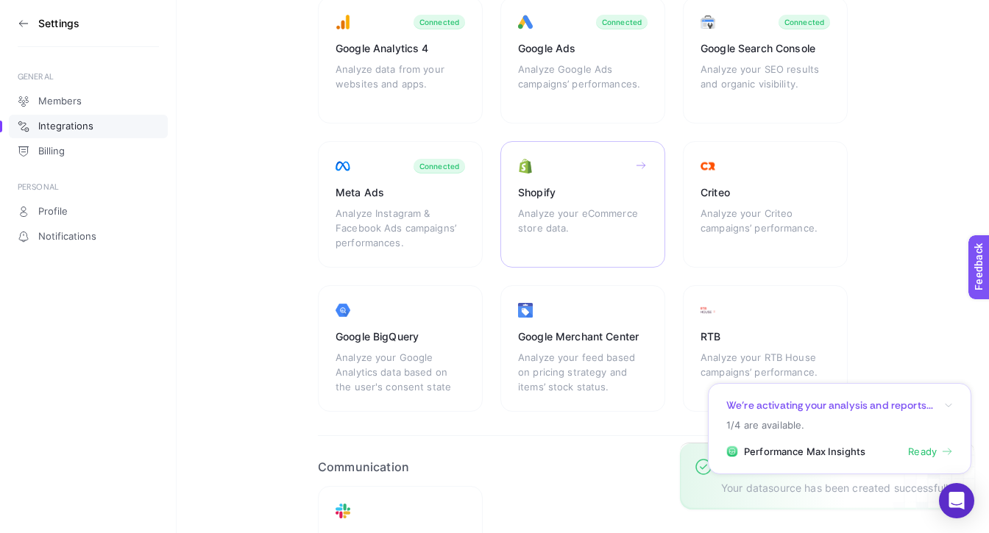
click at [579, 197] on div "Shopify" at bounding box center [582, 192] width 129 height 15
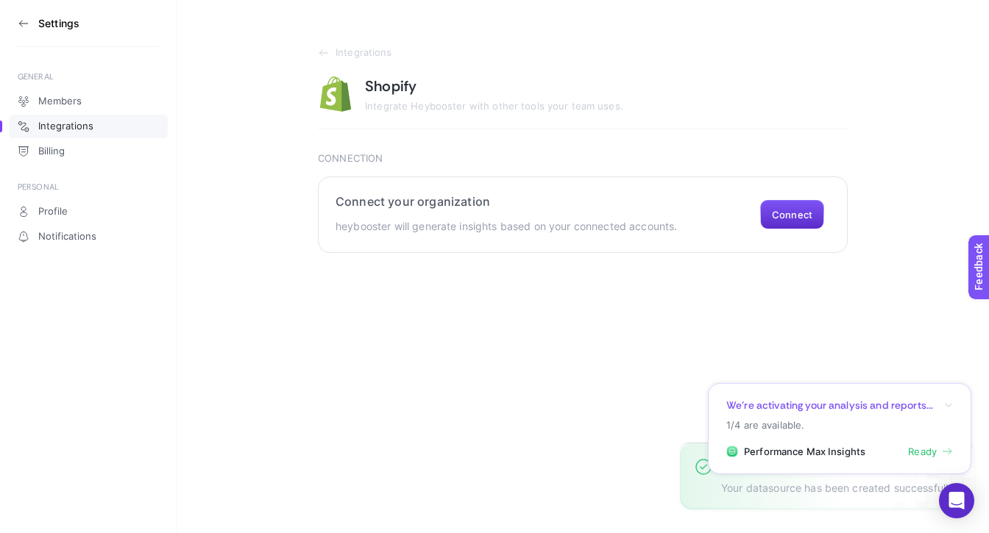
click at [788, 197] on section "Connect your organization heybooster will generate insights based on your conne…" at bounding box center [583, 215] width 530 height 77
click at [788, 217] on button "Connect" at bounding box center [792, 214] width 64 height 29
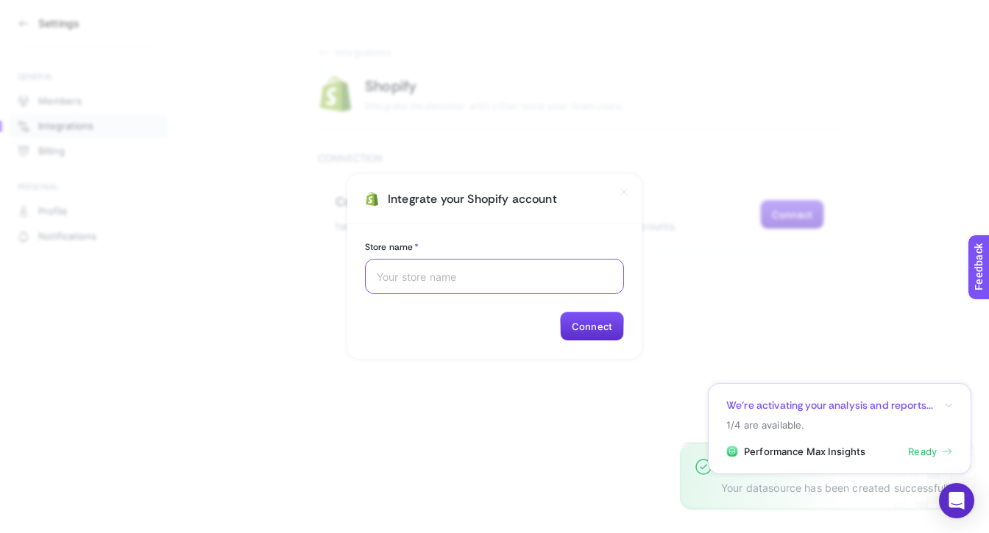
click at [523, 280] on input "Store name *" at bounding box center [494, 277] width 235 height 12
type input "shopi go"
click at [580, 327] on button "Connect" at bounding box center [592, 326] width 64 height 29
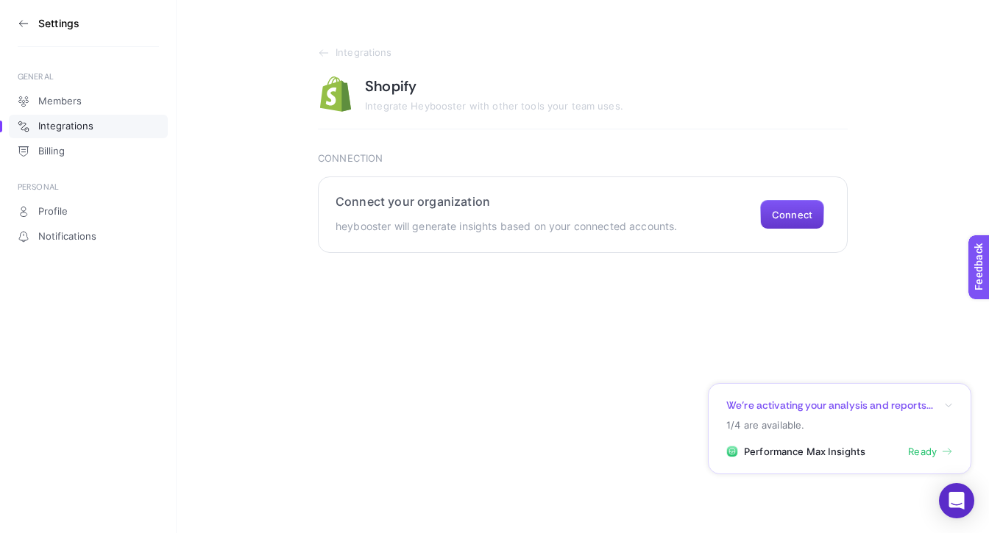
click at [789, 217] on button "Connect" at bounding box center [792, 214] width 64 height 29
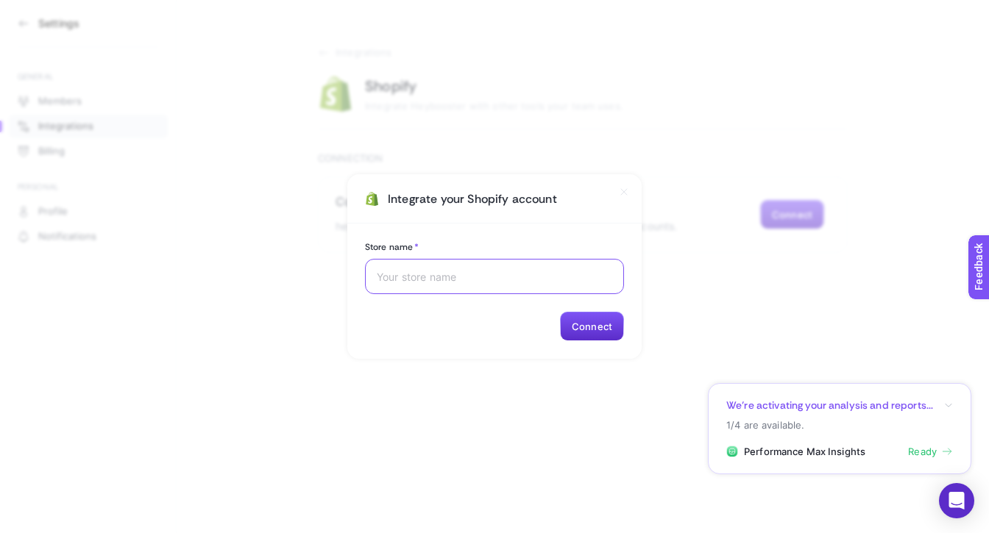
click at [505, 276] on input "Store name *" at bounding box center [494, 277] width 235 height 12
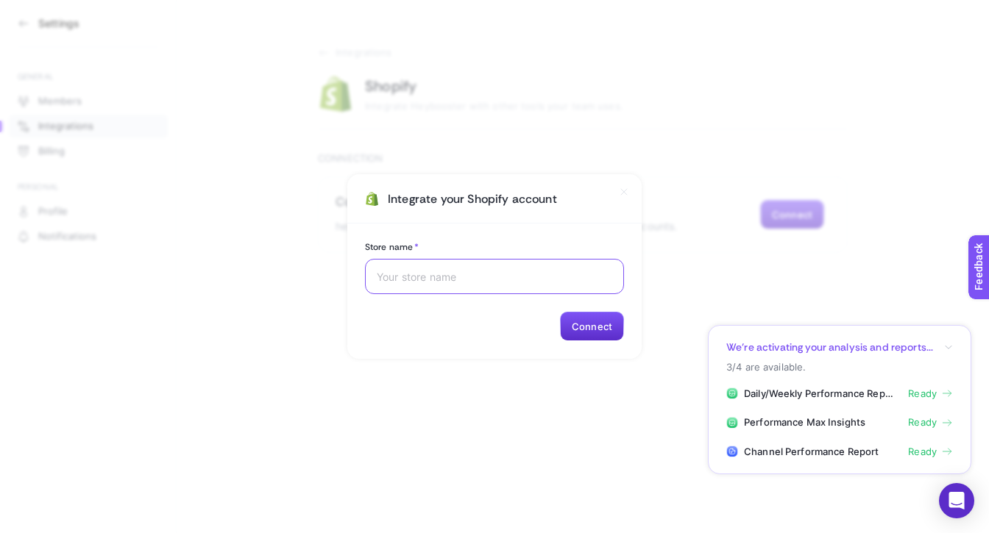
paste input "shop-shopigo.myshopify.com"
type input "shop-shopigo.myshopify.com"
click at [594, 316] on button "Connect" at bounding box center [592, 326] width 64 height 29
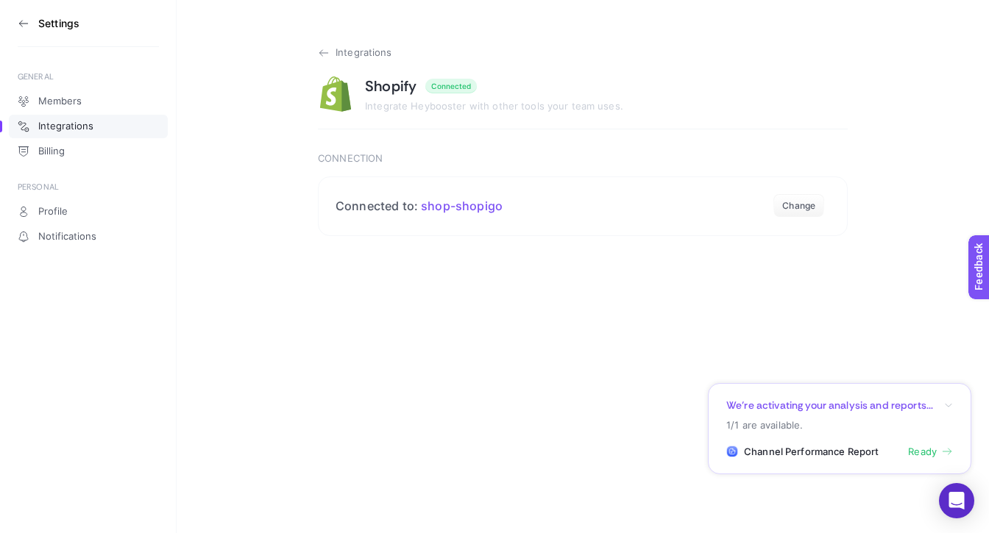
click at [322, 50] on icon at bounding box center [320, 53] width 3 height 6
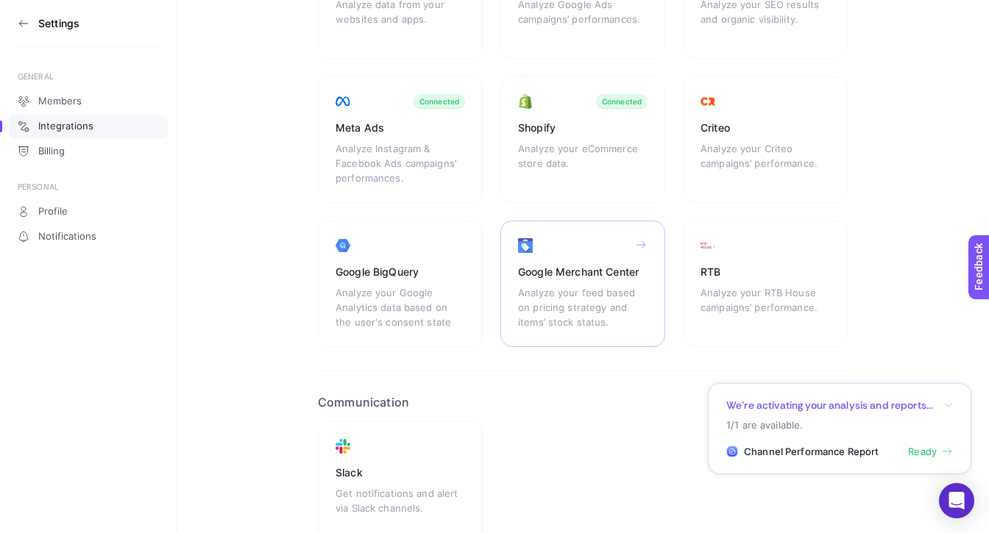
scroll to position [246, 0]
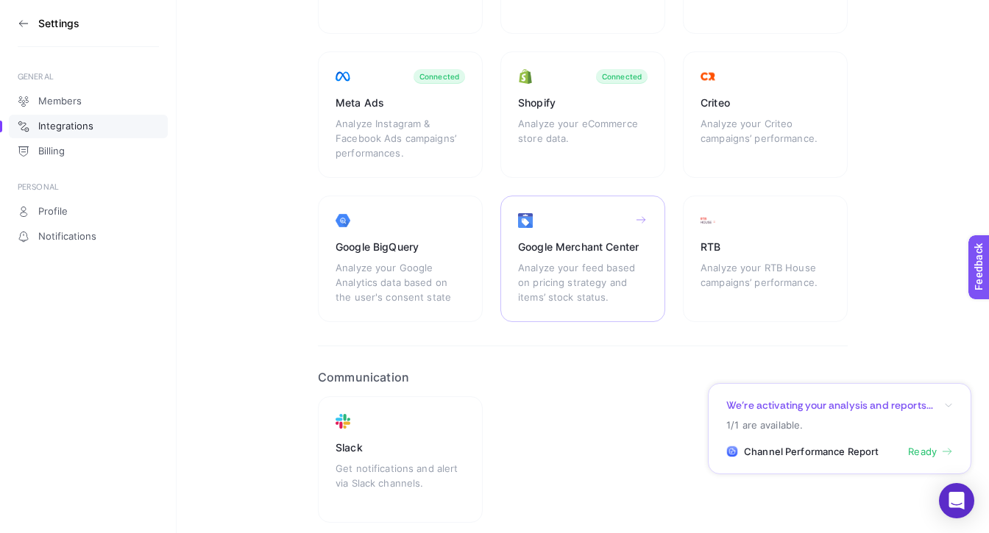
click at [601, 267] on div "Analyze your feed based on pricing strategy and items’ stock status." at bounding box center [582, 282] width 129 height 44
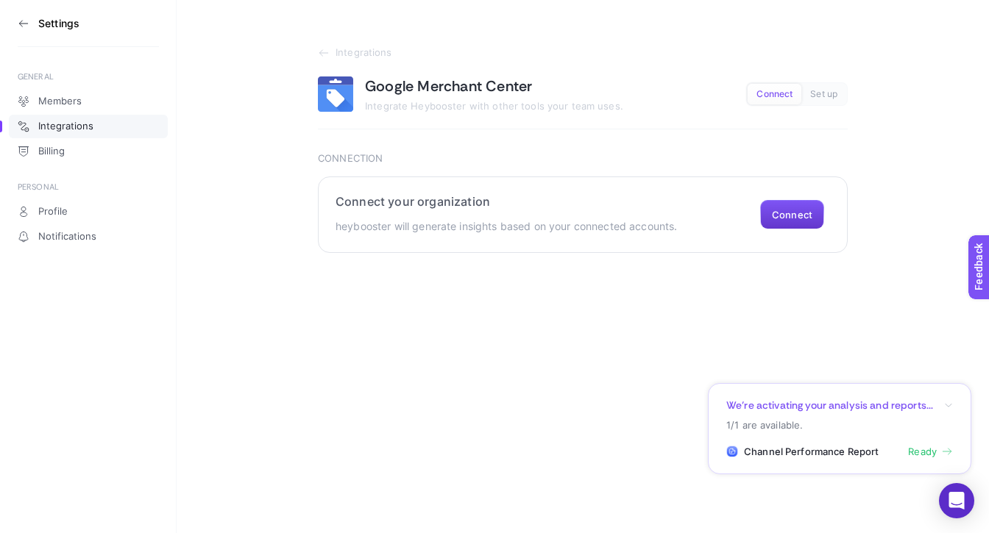
click at [774, 208] on button "Connect" at bounding box center [792, 214] width 64 height 29
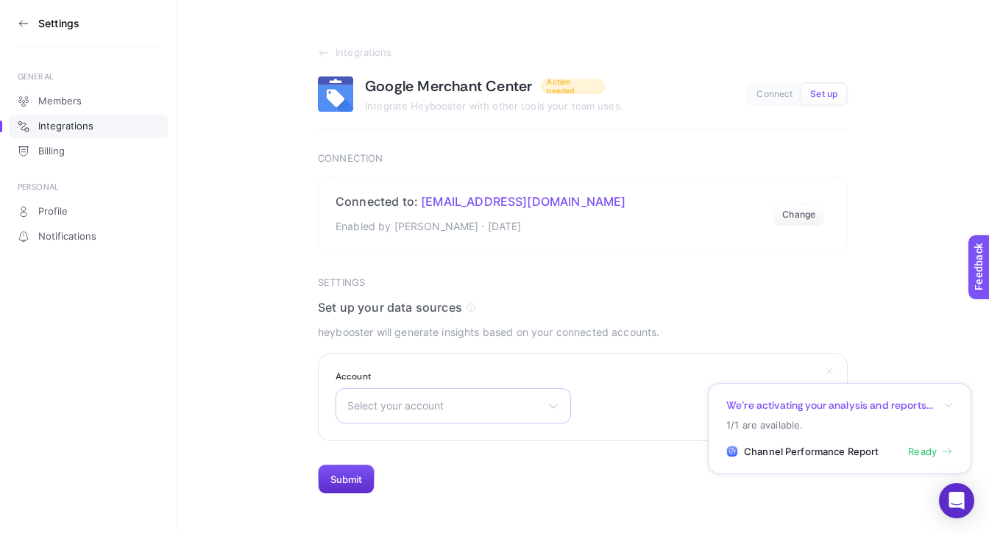
click at [448, 406] on span "Select your account" at bounding box center [444, 406] width 194 height 12
click at [381, 469] on span "shopi go" at bounding box center [368, 471] width 41 height 12
click at [337, 479] on button "Submit" at bounding box center [346, 479] width 57 height 29
